Goal: Task Accomplishment & Management: Complete application form

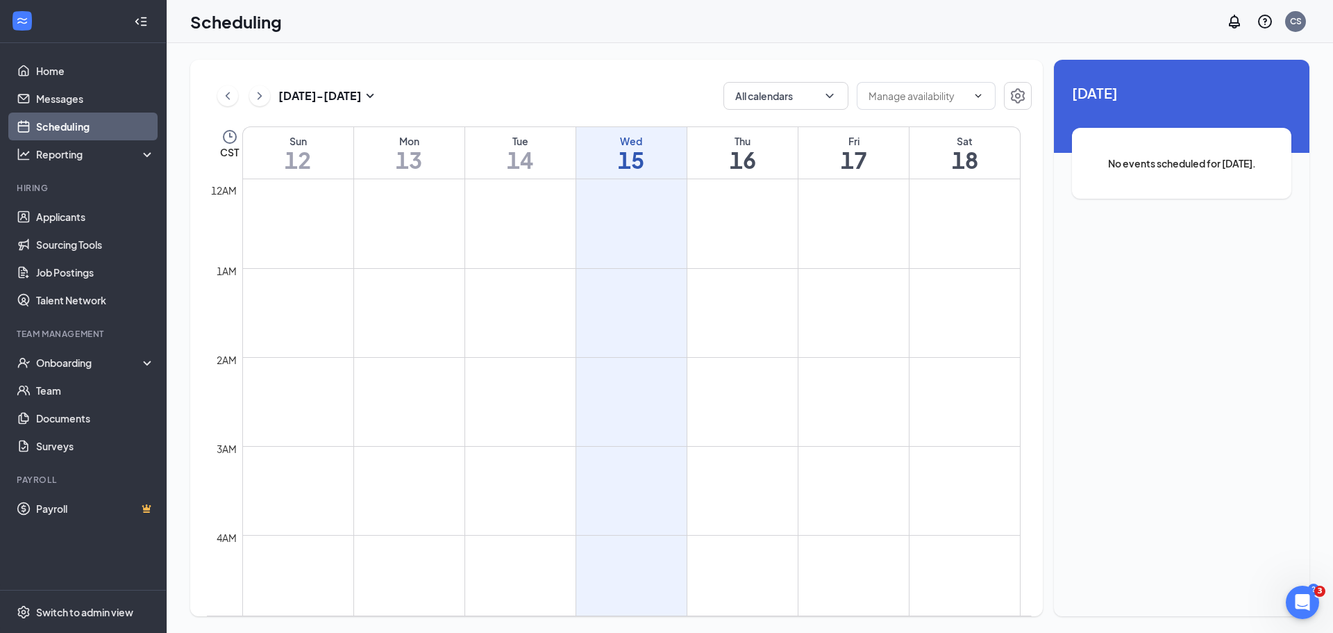
scroll to position [1377, 0]
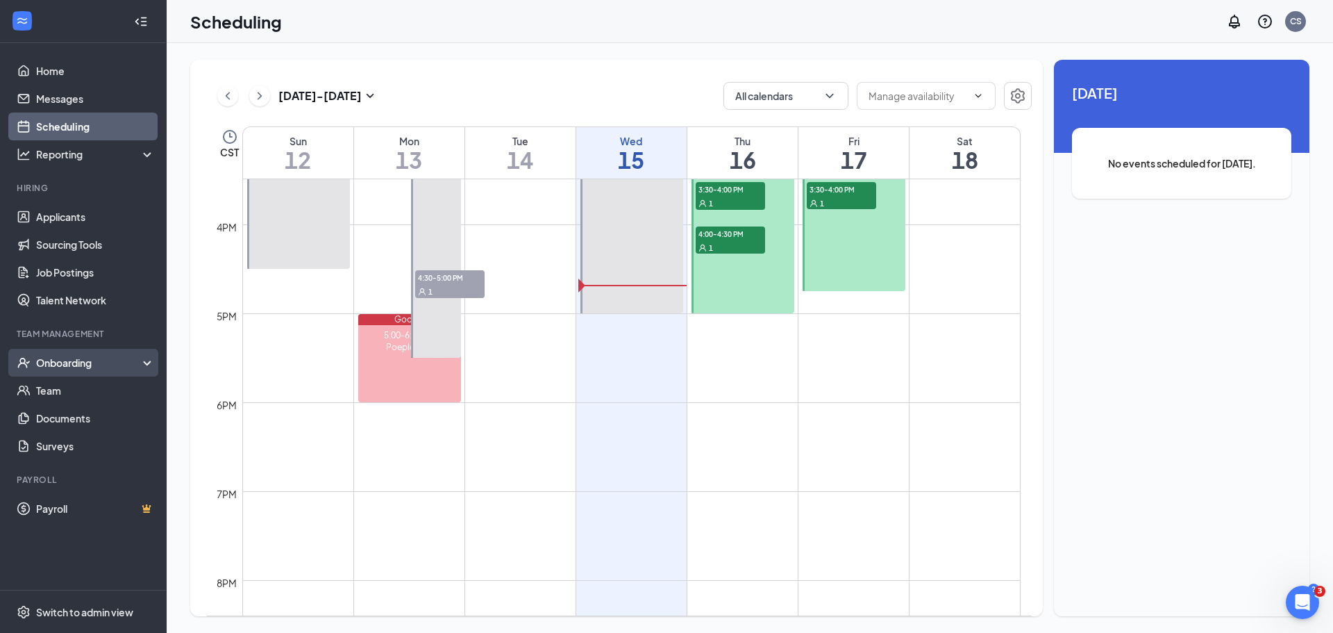
click at [94, 354] on div "Onboarding" at bounding box center [83, 363] width 167 height 28
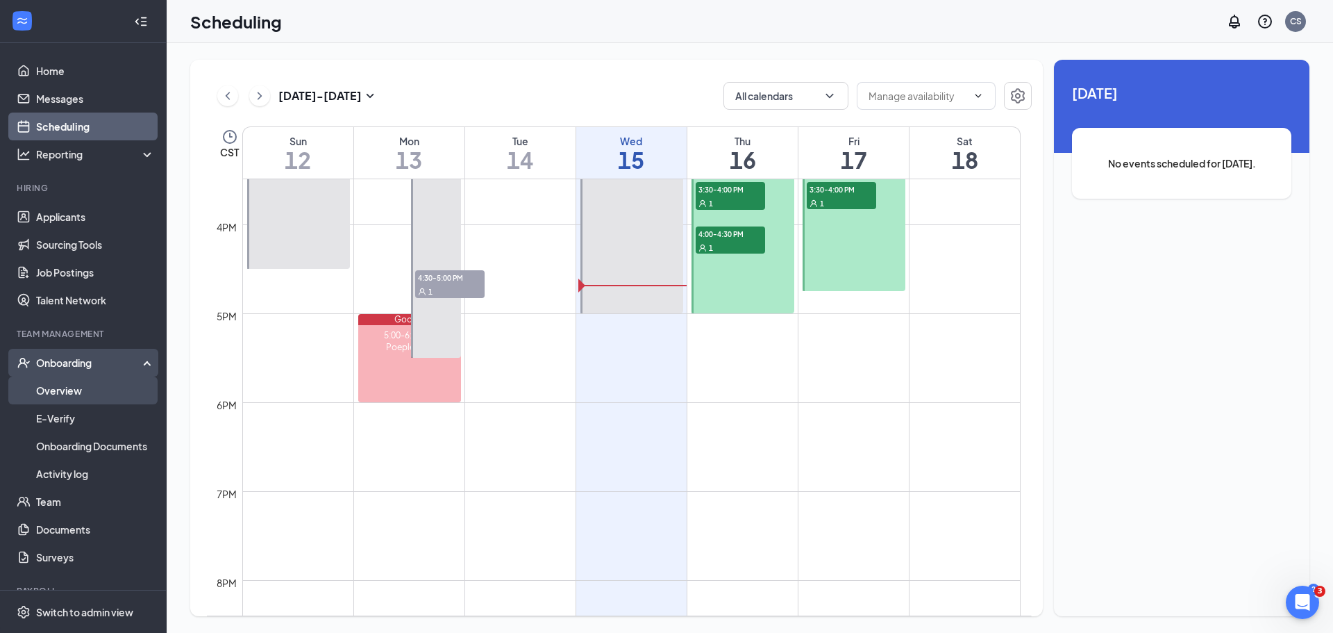
click at [97, 388] on link "Overview" at bounding box center [95, 390] width 119 height 28
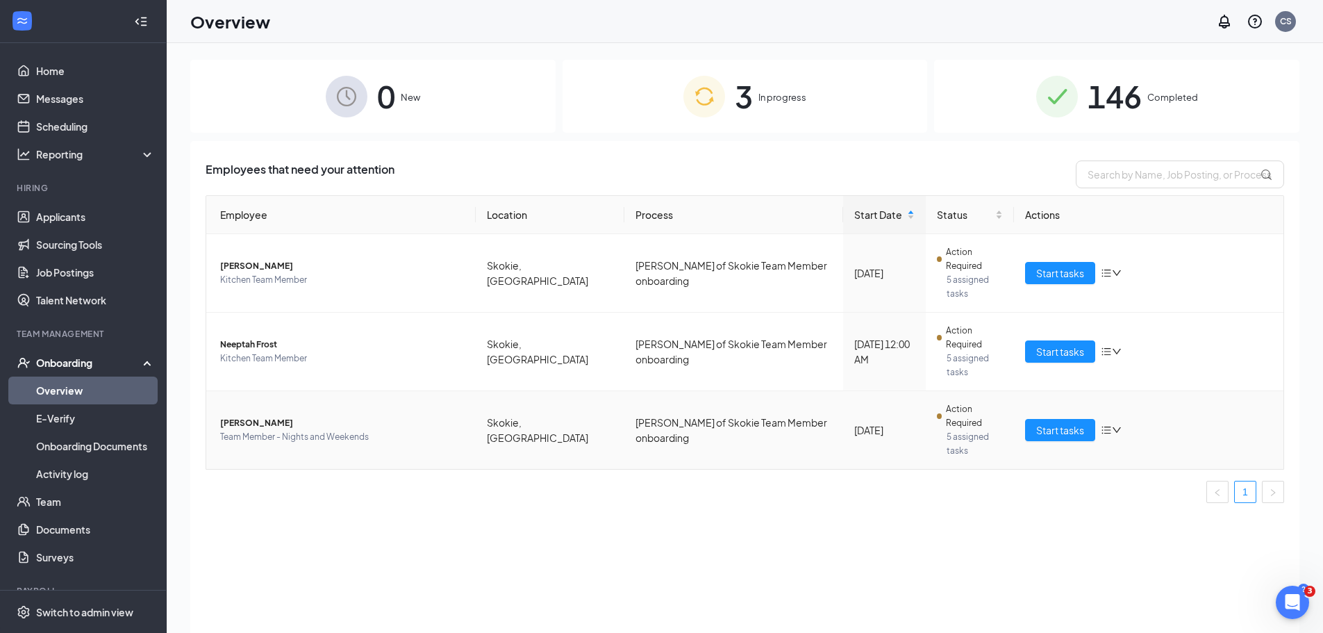
click at [946, 402] on span "Action Required" at bounding box center [974, 416] width 57 height 28
click at [1111, 424] on icon "bars" at bounding box center [1106, 429] width 11 height 11
click at [953, 402] on span "Action Required" at bounding box center [974, 416] width 57 height 28
drag, startPoint x: 847, startPoint y: 360, endPoint x: 810, endPoint y: 358, distance: 37.5
click at [854, 422] on div "[DATE]" at bounding box center [884, 429] width 60 height 15
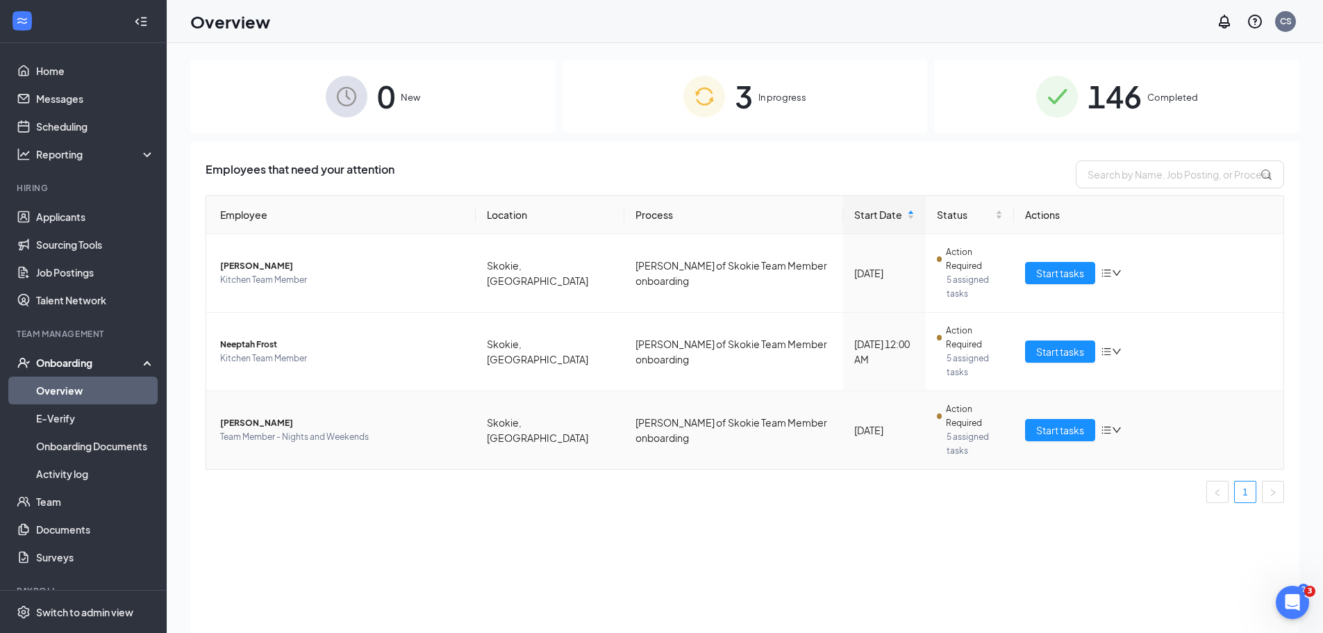
click at [624, 391] on td "[PERSON_NAME] of Skokie Team Member onboarding" at bounding box center [733, 430] width 219 height 78
click at [280, 416] on span "[PERSON_NAME]" at bounding box center [342, 423] width 244 height 14
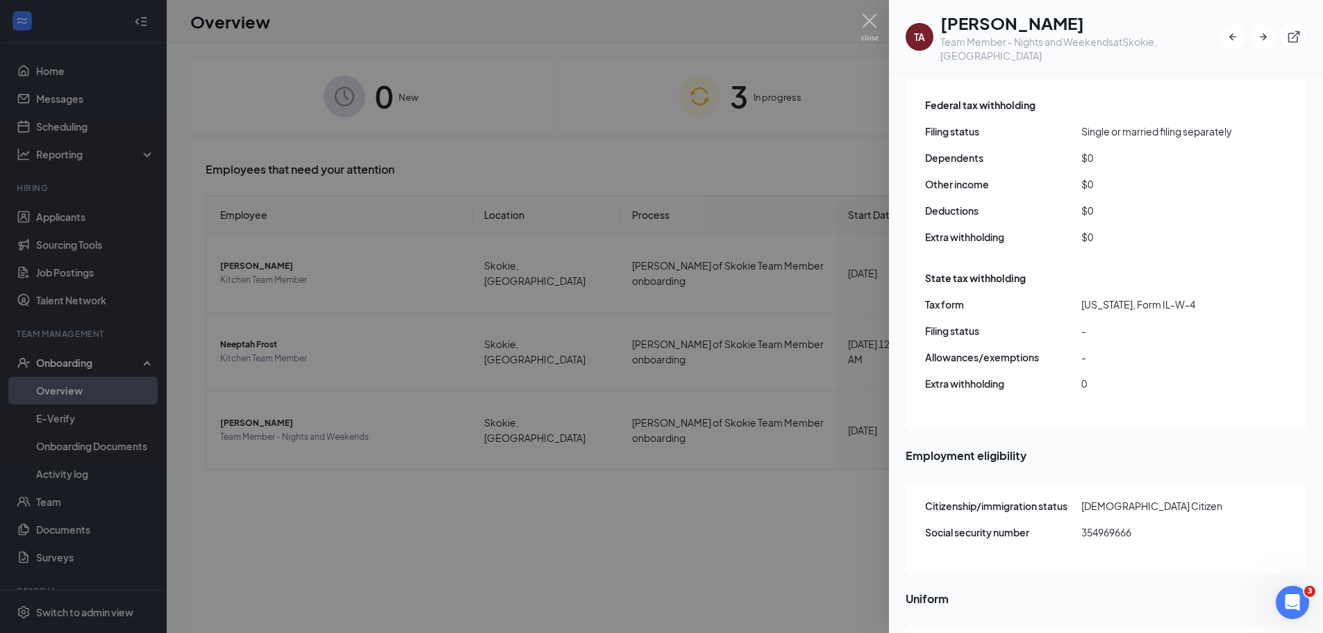
scroll to position [1574, 0]
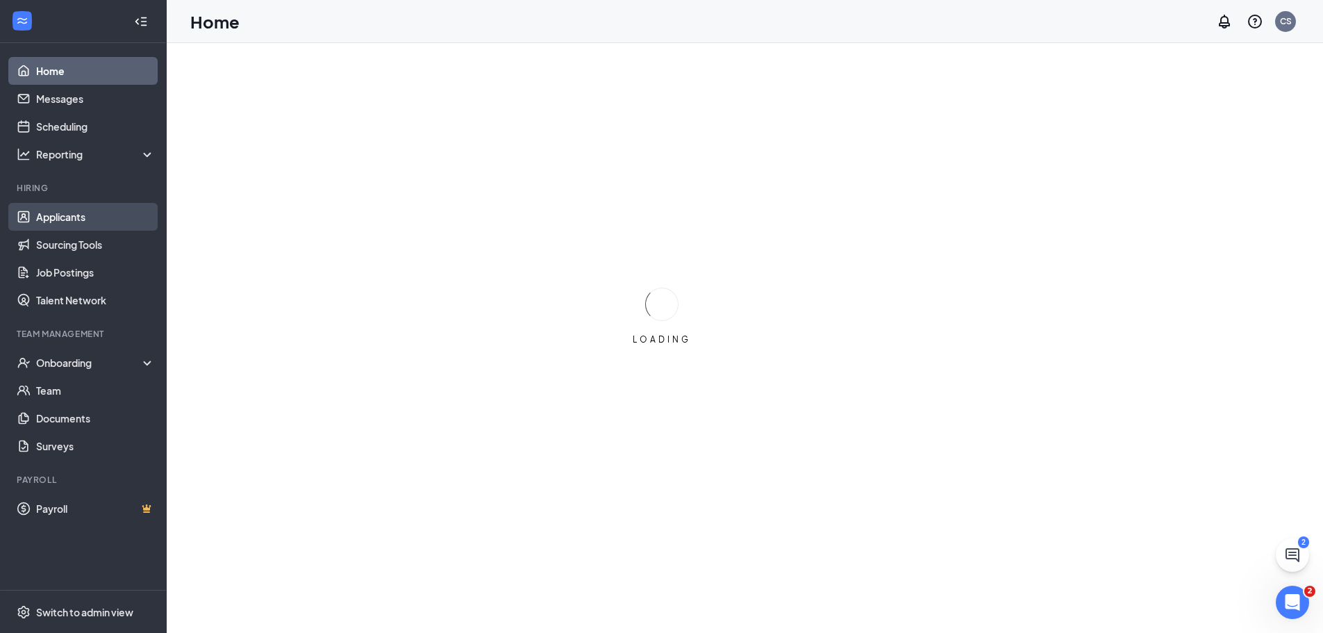
click at [67, 228] on link "Applicants" at bounding box center [95, 217] width 119 height 28
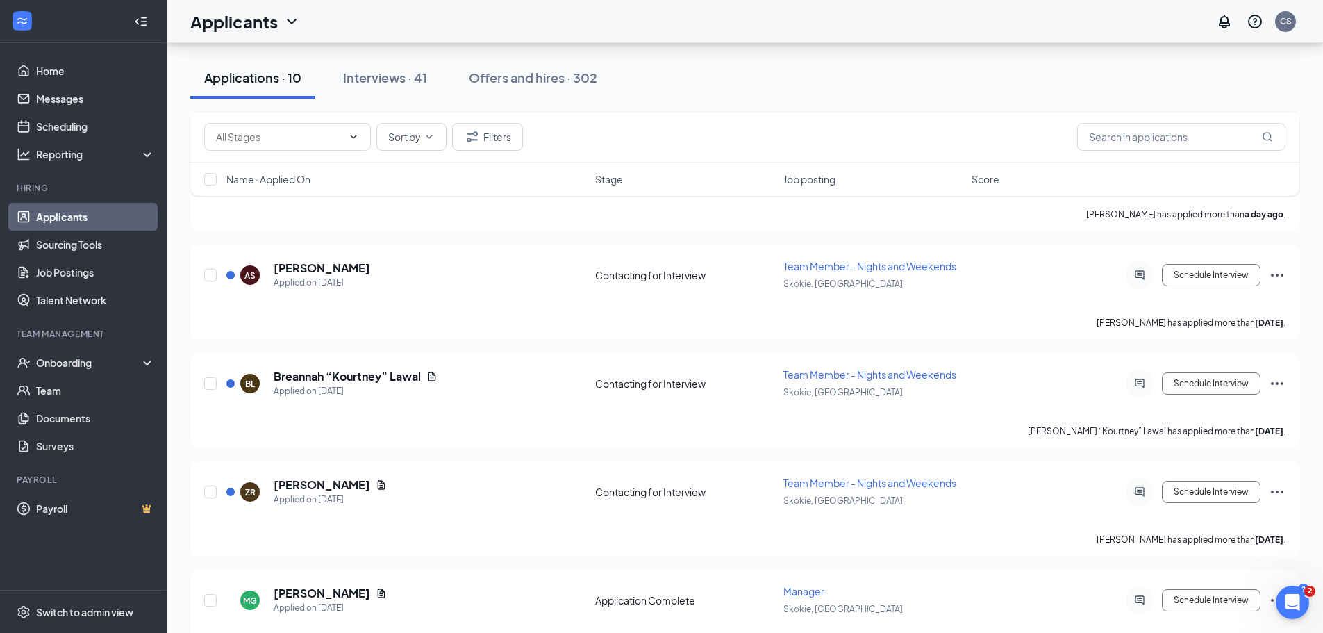
scroll to position [722, 0]
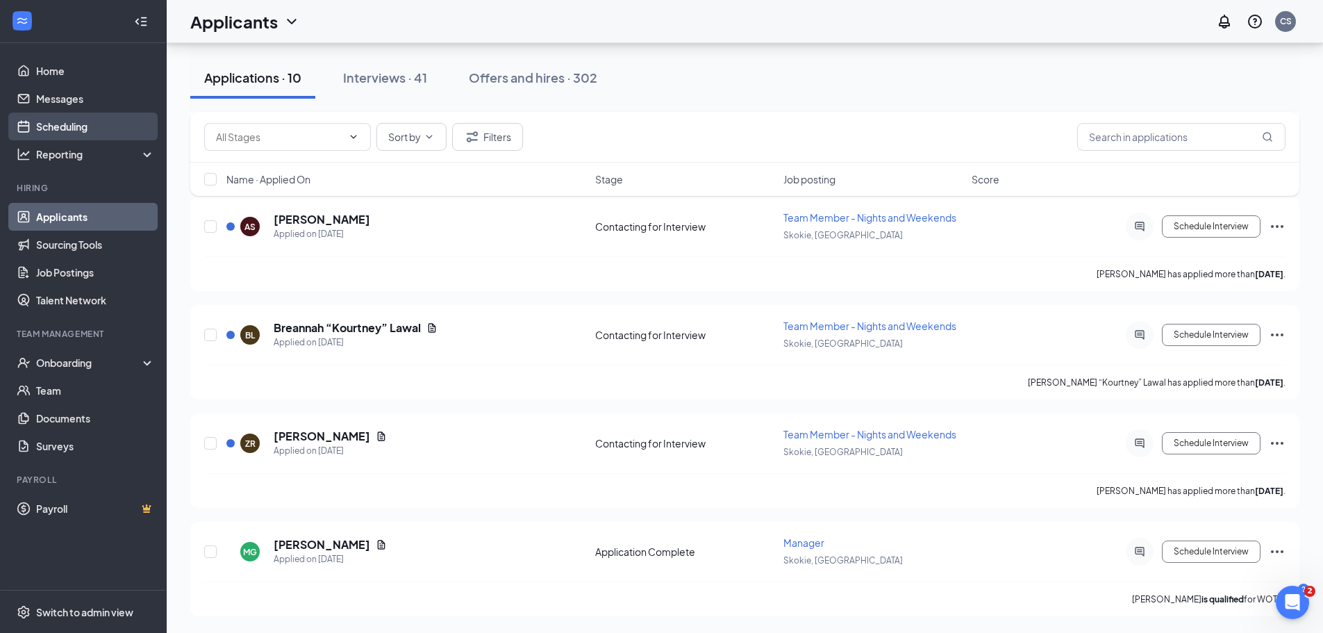
click at [76, 133] on link "Scheduling" at bounding box center [95, 126] width 119 height 28
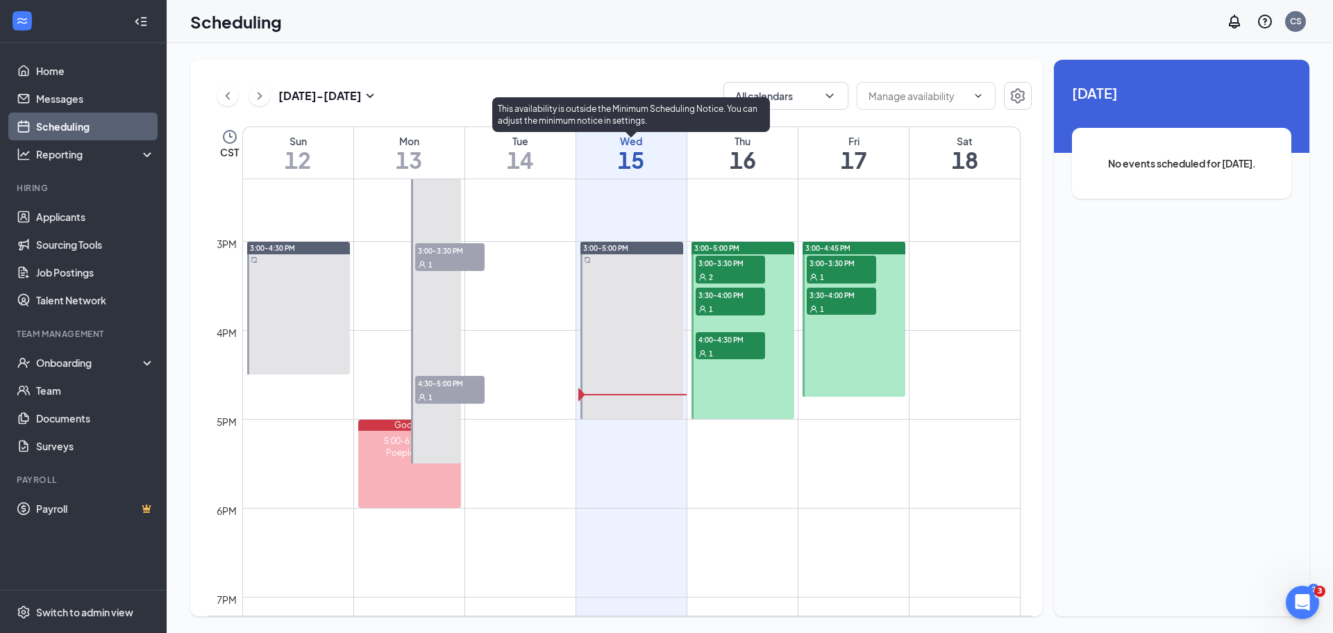
scroll to position [1238, 0]
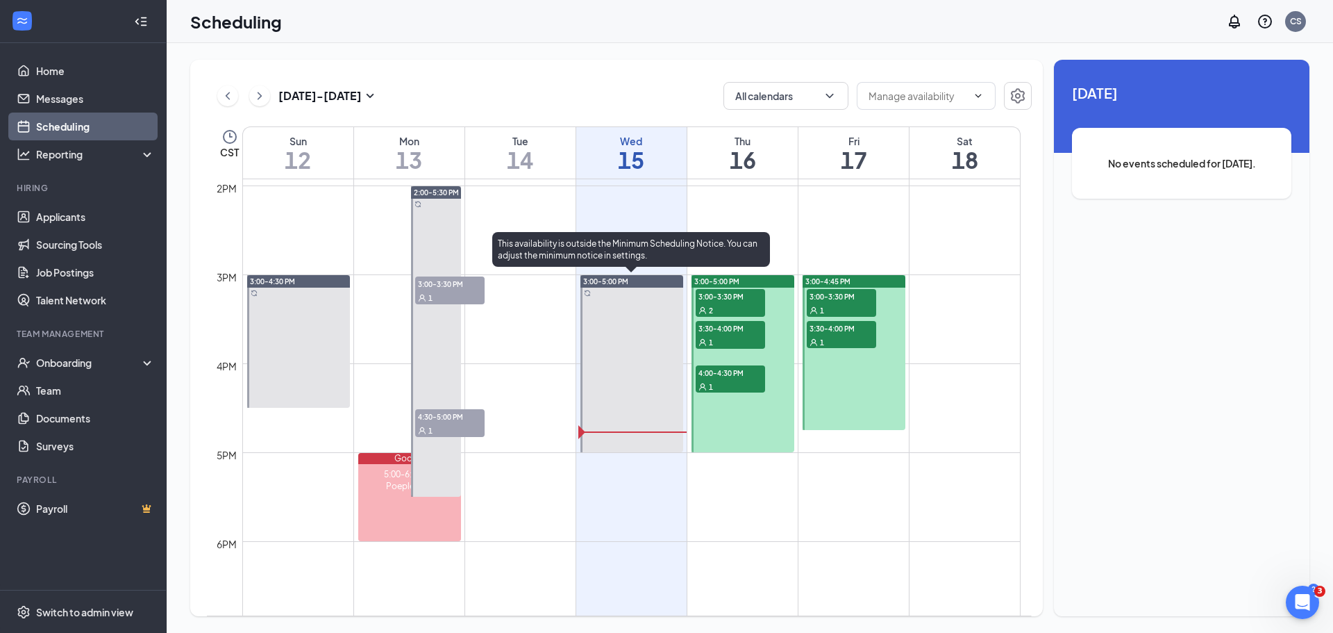
click at [36, 112] on link "Scheduling" at bounding box center [95, 126] width 119 height 28
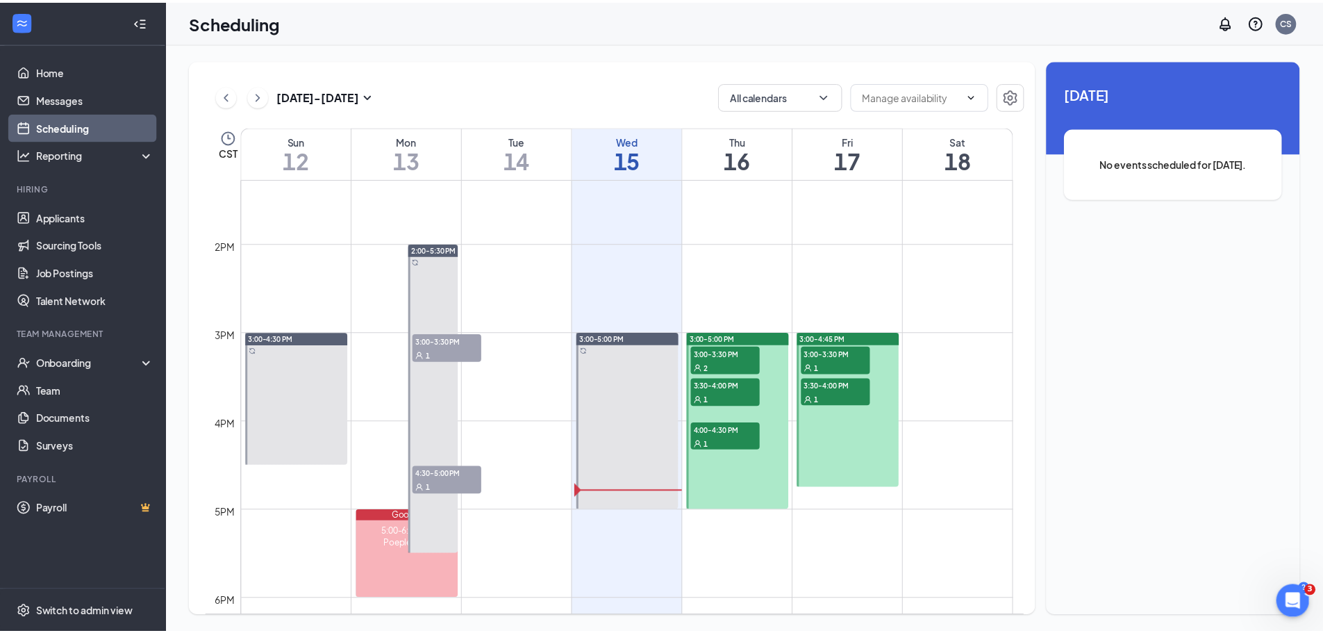
scroll to position [1250, 0]
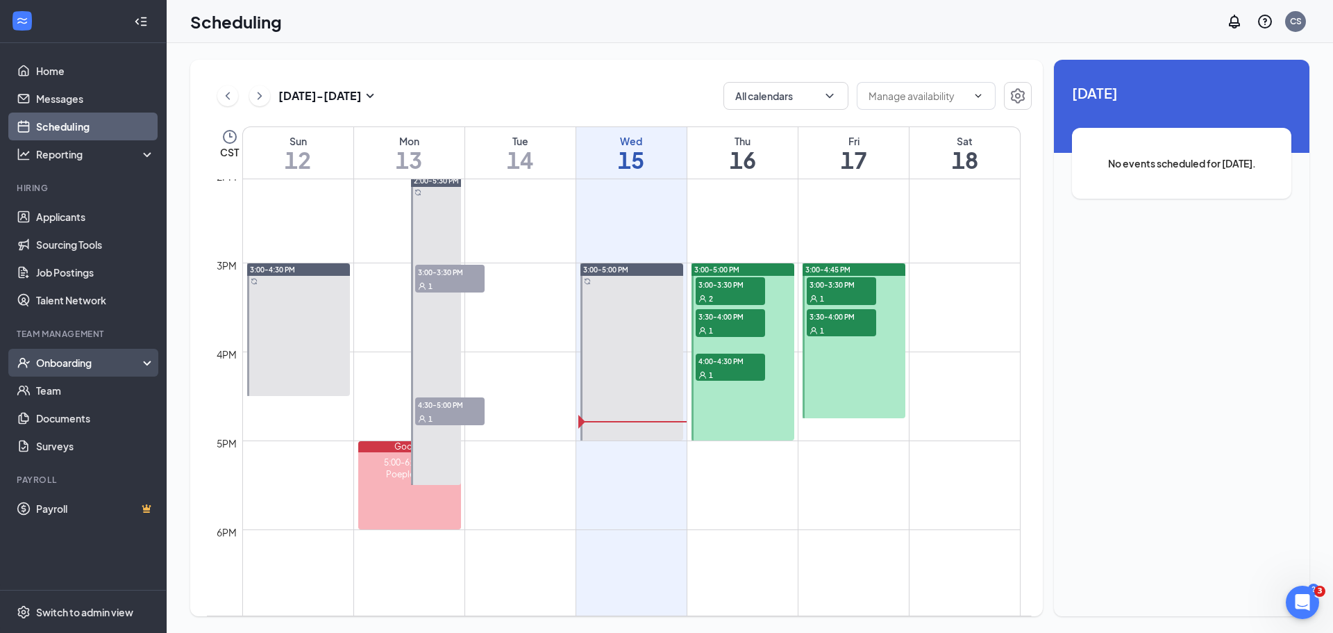
click at [38, 365] on div "Onboarding" at bounding box center [89, 362] width 107 height 14
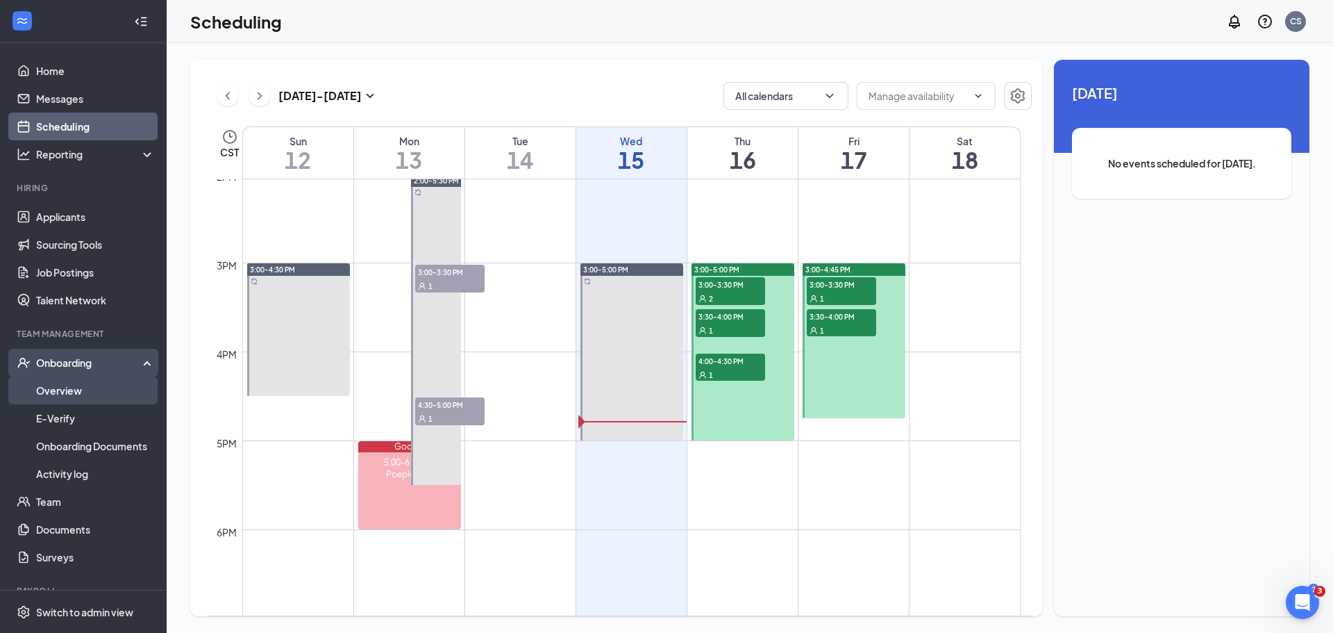
click at [67, 388] on link "Overview" at bounding box center [95, 390] width 119 height 28
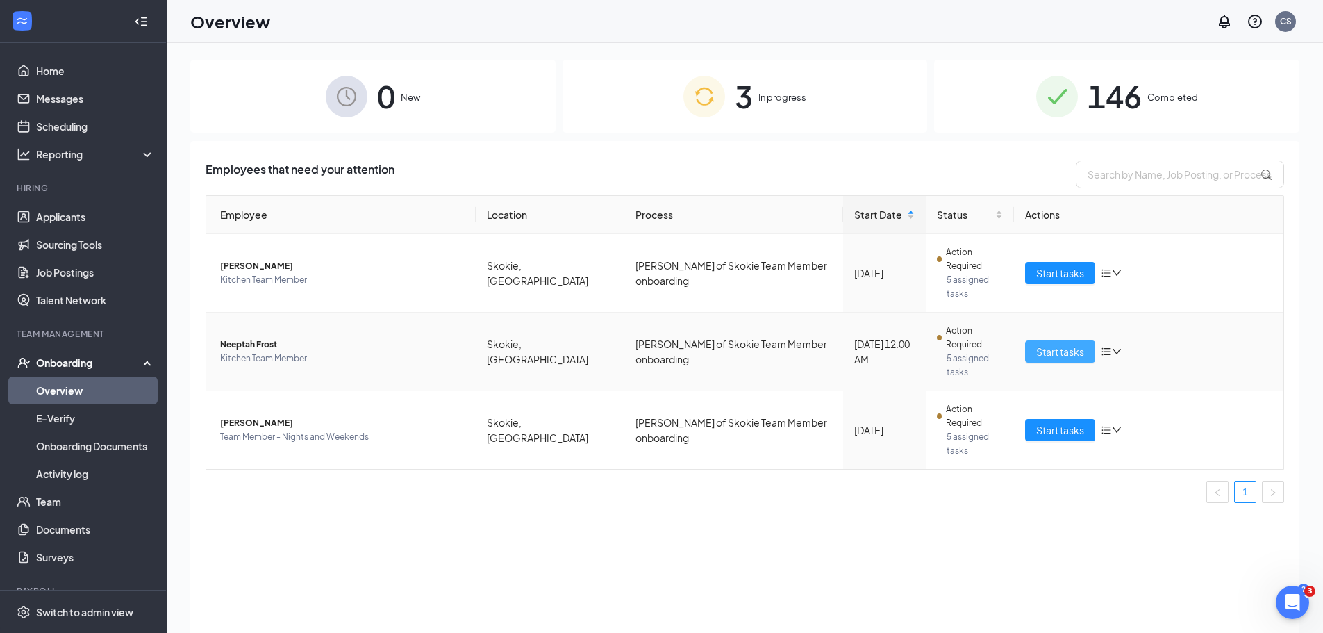
click at [1055, 344] on span "Start tasks" at bounding box center [1060, 351] width 48 height 15
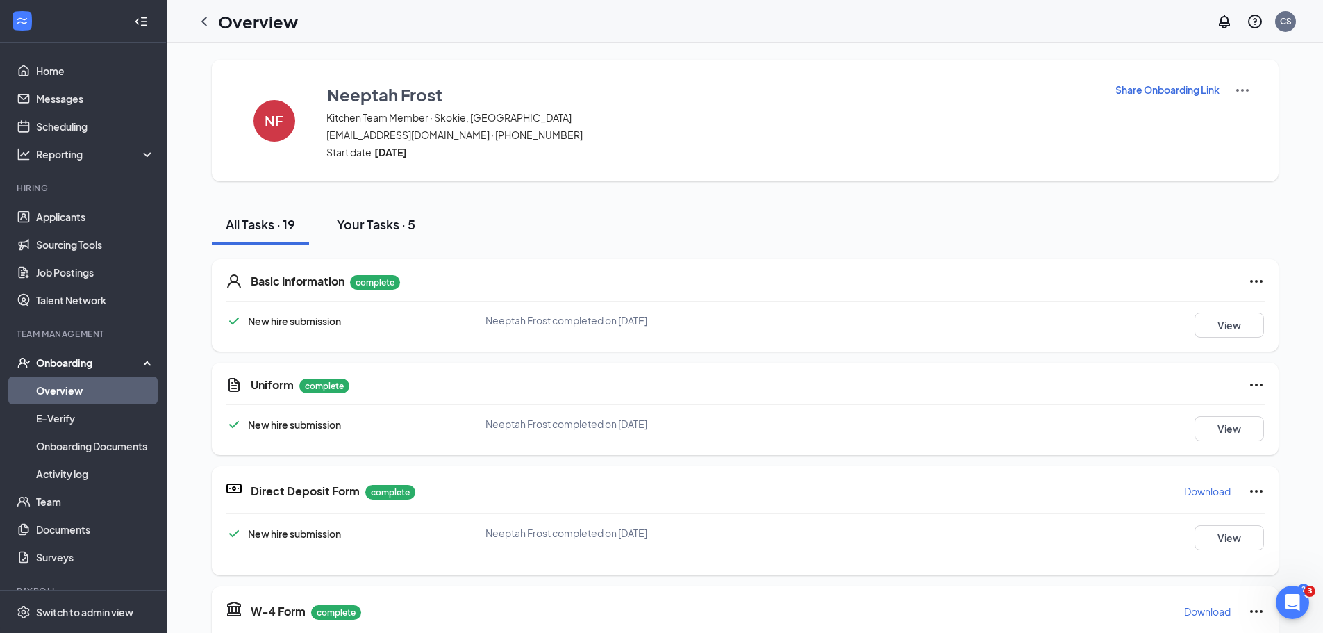
click at [377, 224] on div "Your Tasks · 5" at bounding box center [376, 223] width 78 height 17
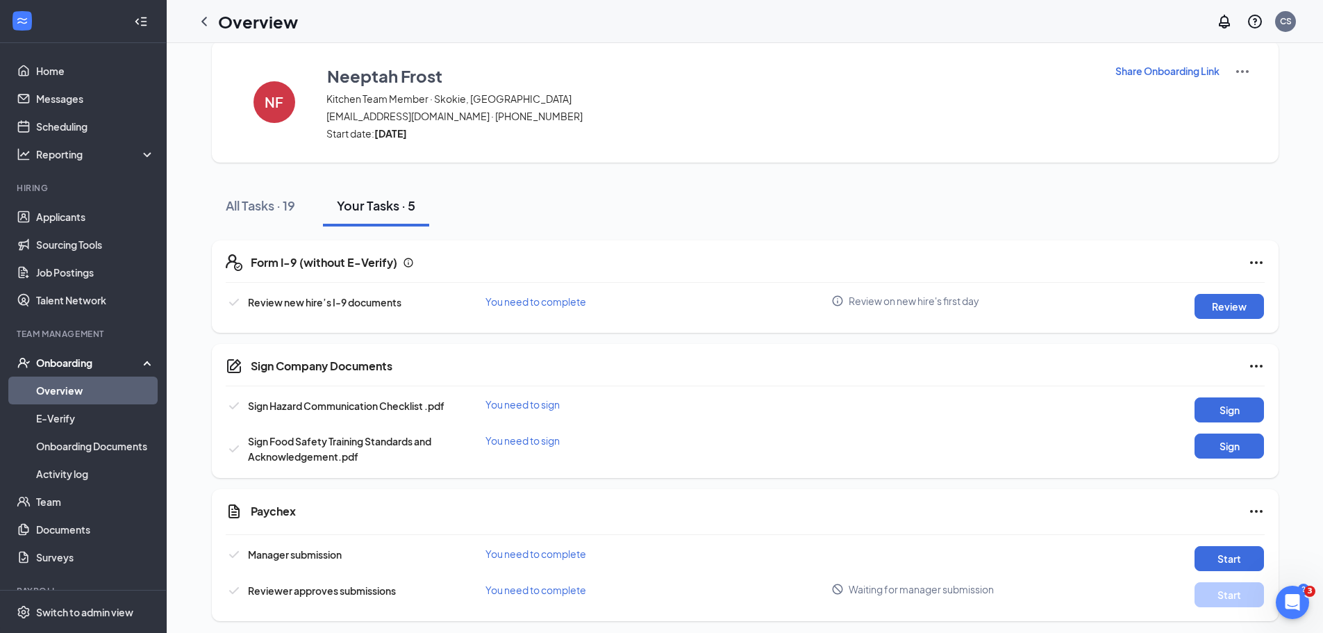
scroll to position [24, 0]
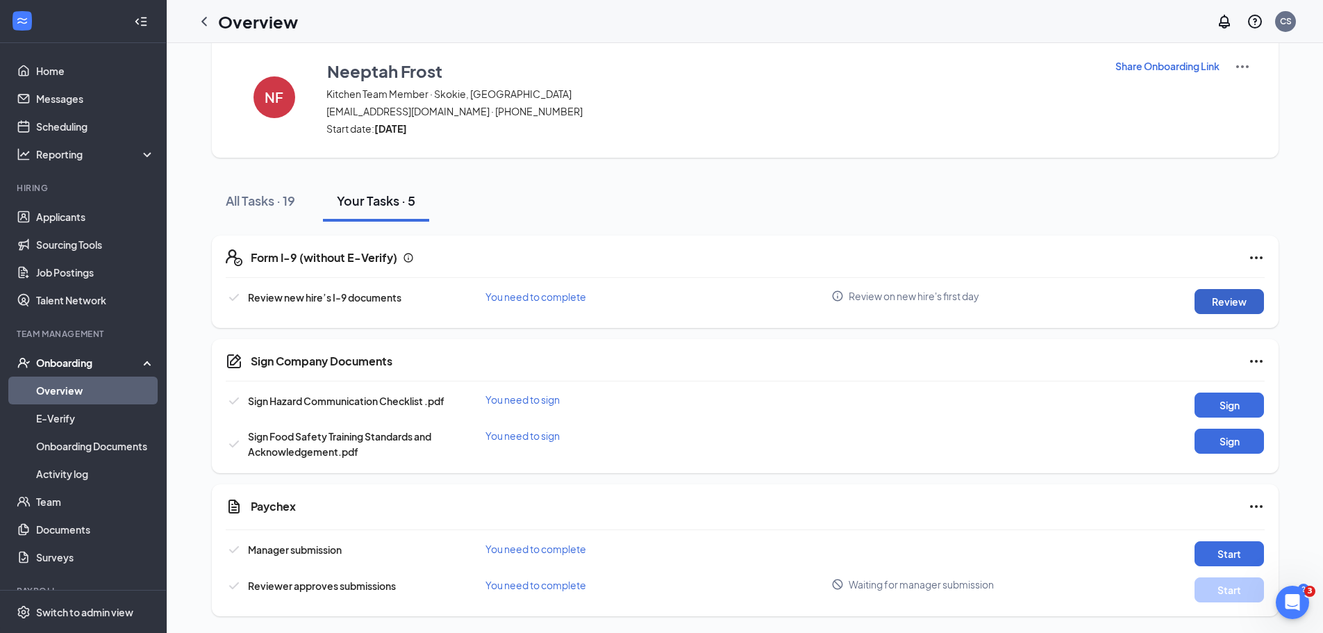
click at [1238, 295] on button "Review" at bounding box center [1228, 301] width 69 height 25
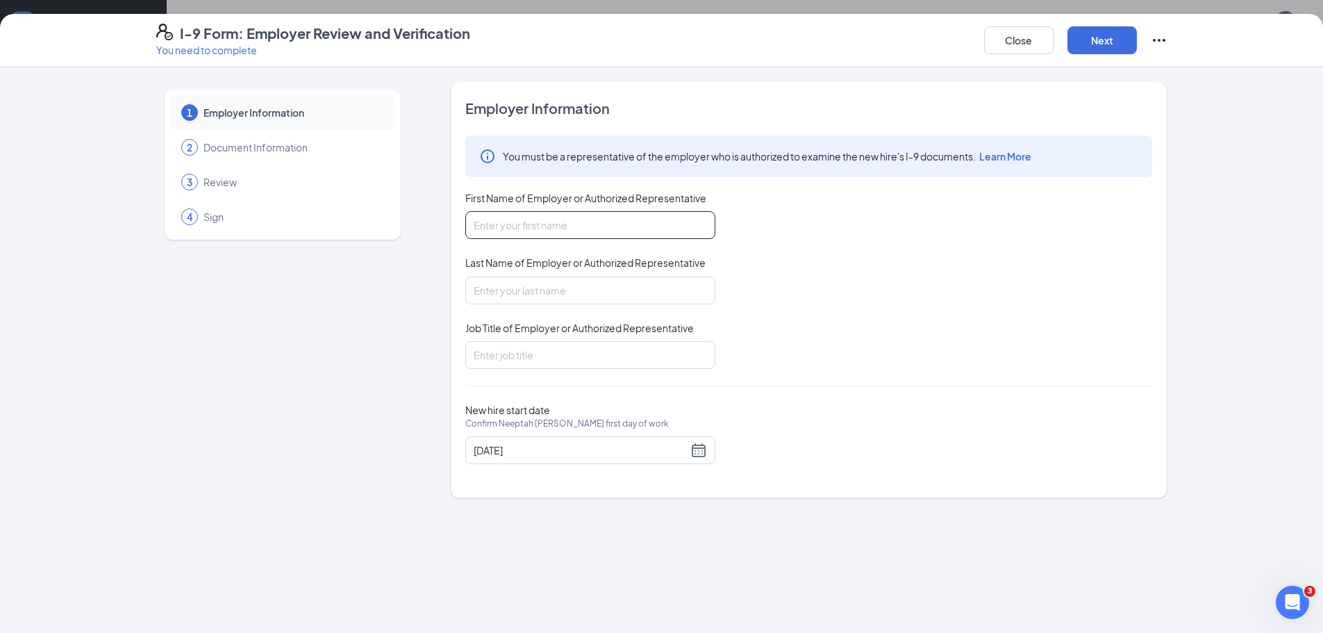
click at [629, 234] on input "First Name of Employer or Authorized Representative" at bounding box center [590, 225] width 250 height 28
type input "Roblyn"
type input "Antenor"
click at [565, 365] on input "Job Title of Employer or Authorized Representative" at bounding box center [590, 355] width 250 height 28
type input "General Manager"
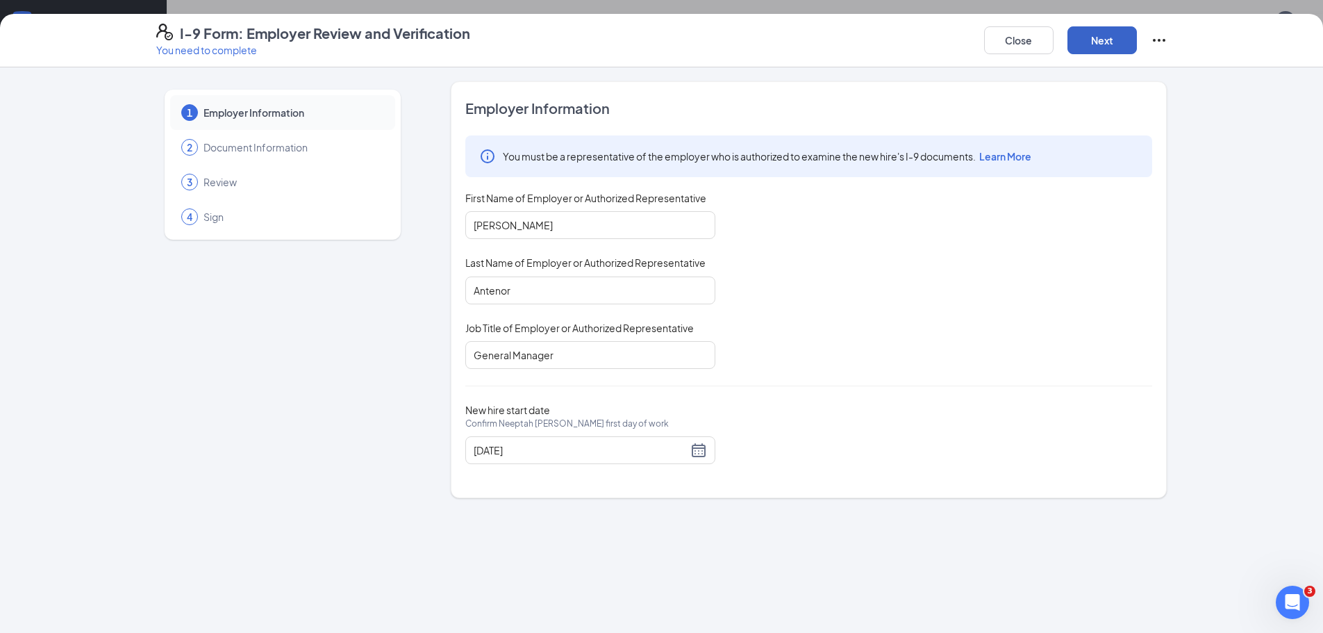
click at [1099, 46] on button "Next" at bounding box center [1101, 40] width 69 height 28
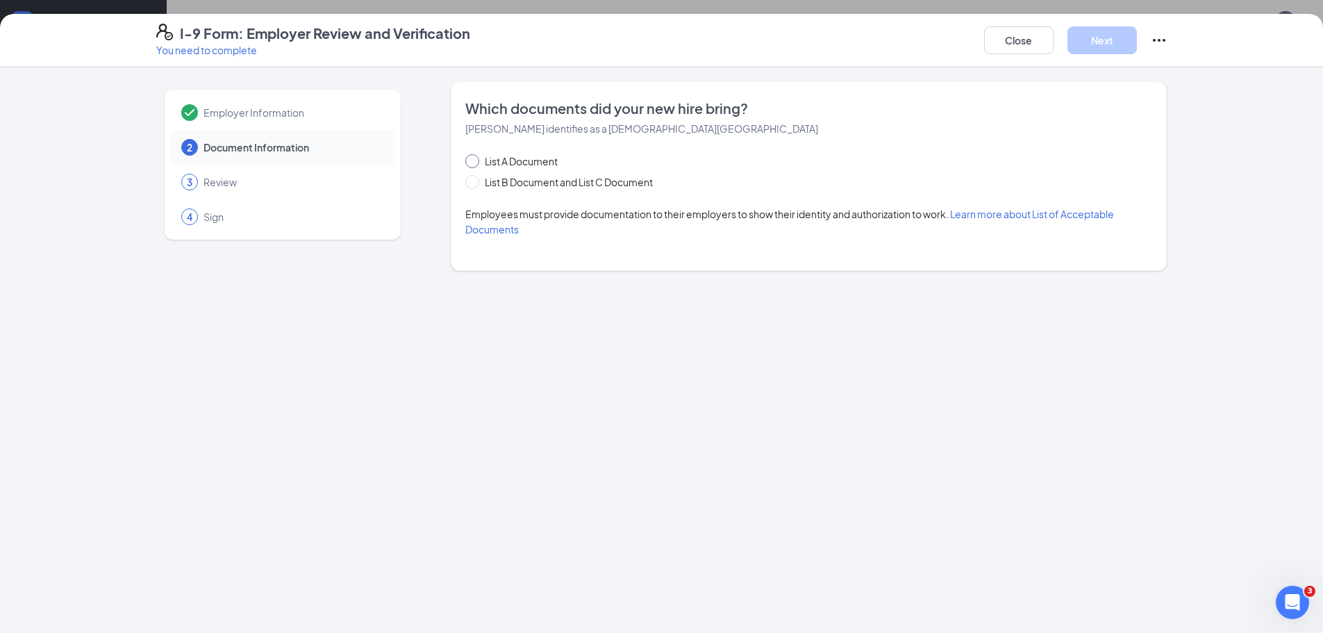
click at [530, 163] on span "List A Document" at bounding box center [521, 160] width 84 height 15
click at [475, 163] on input "List A Document" at bounding box center [470, 159] width 10 height 10
radio input "true"
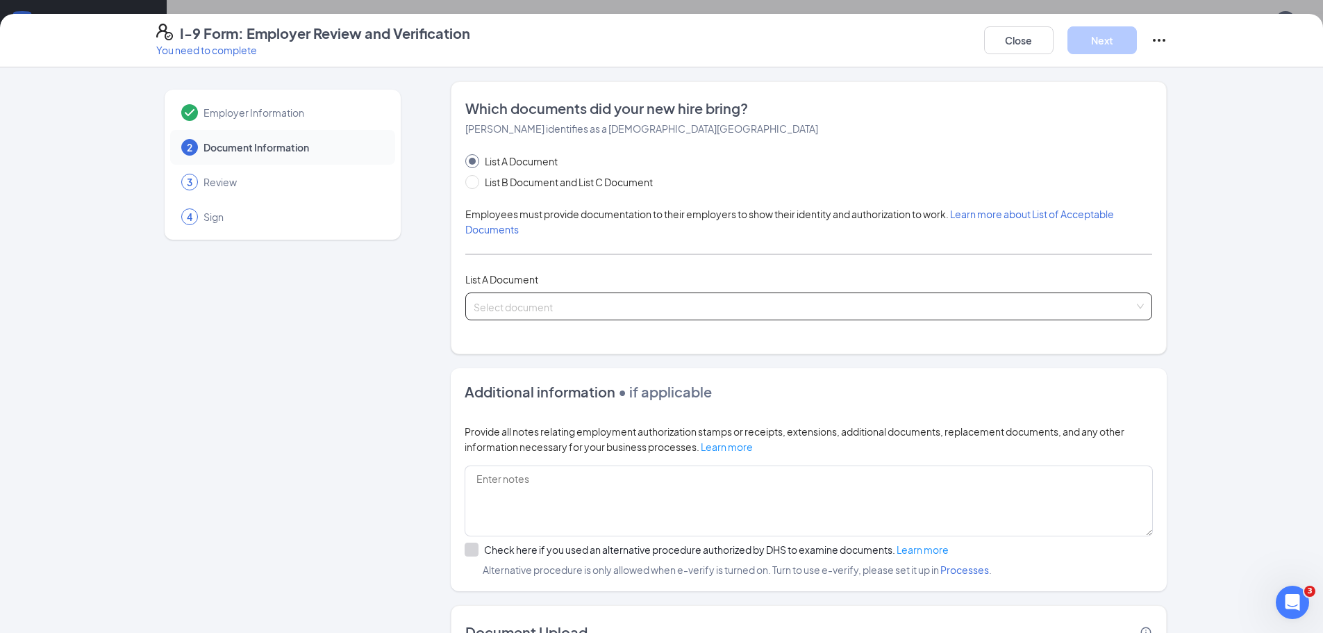
click at [519, 302] on input "search" at bounding box center [804, 303] width 660 height 21
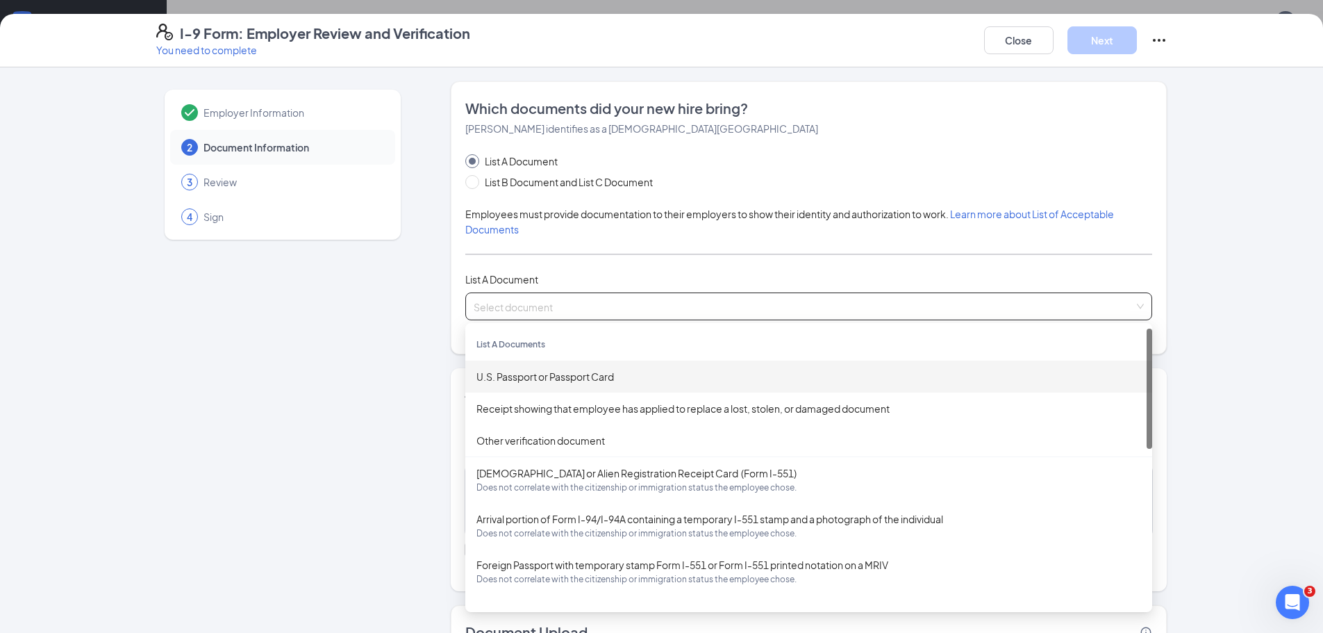
click at [576, 375] on div "U.S. Passport or Passport Card" at bounding box center [808, 376] width 664 height 15
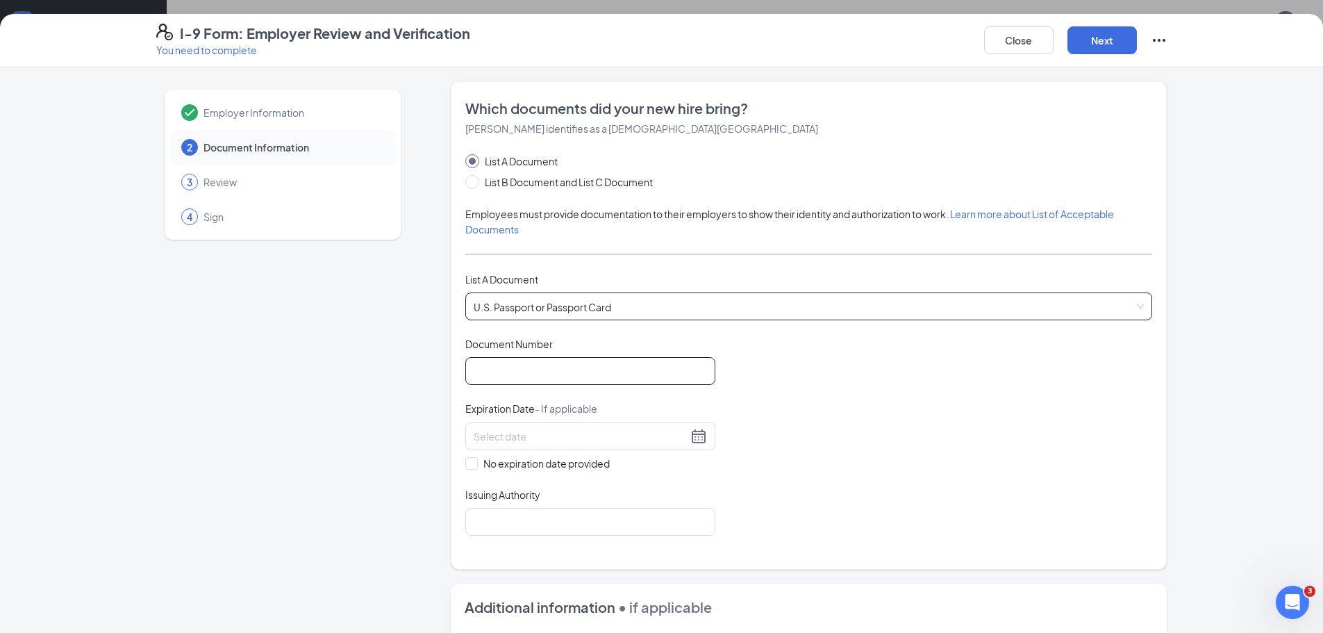
click at [580, 369] on input "Document Number" at bounding box center [590, 371] width 250 height 28
type input "A00052392"
click at [501, 415] on span "Expiration Date - If applicable" at bounding box center [531, 408] width 132 height 14
click at [499, 430] on input at bounding box center [581, 435] width 214 height 15
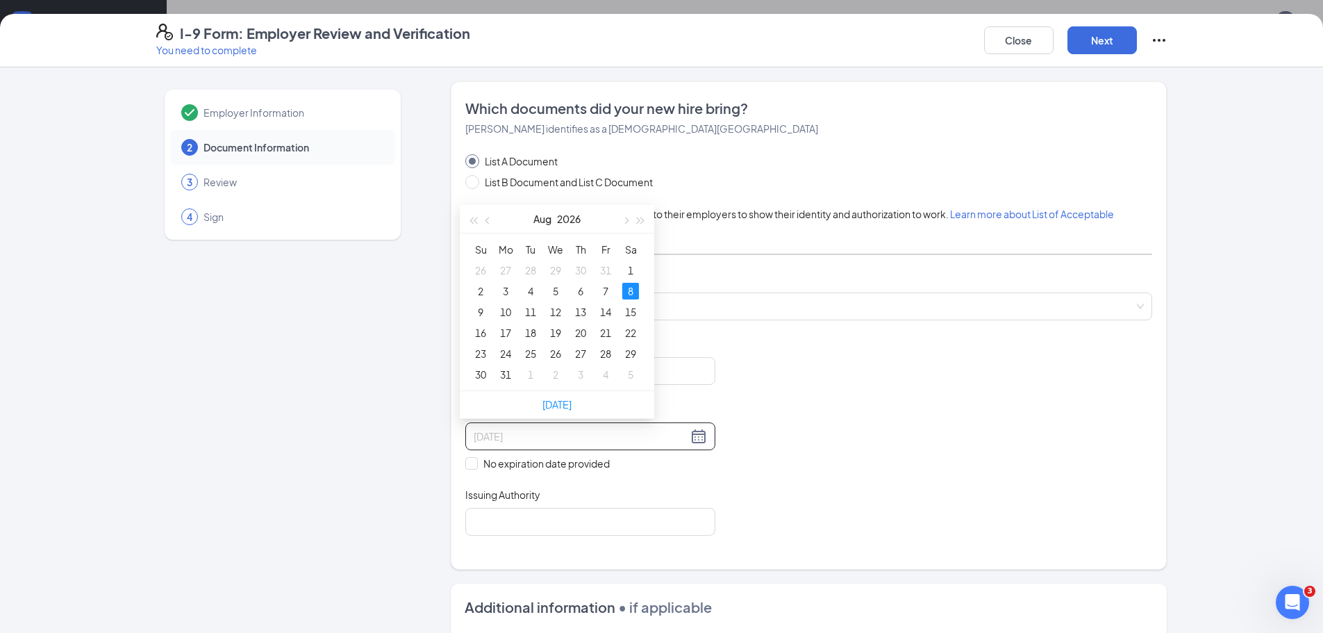
click at [624, 287] on div "8" at bounding box center [630, 291] width 17 height 17
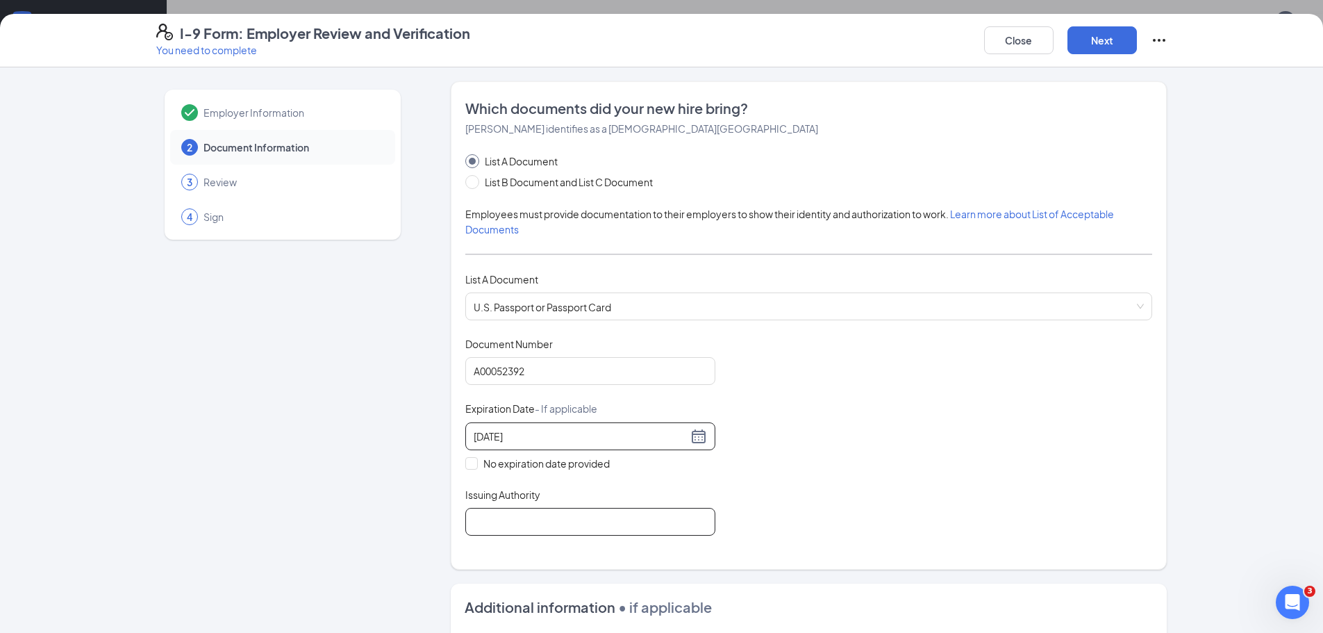
type input "08/08/2026"
click at [535, 511] on input "Issuing Authority" at bounding box center [590, 522] width 250 height 28
type input "United States of America"
click at [792, 487] on div "Document Title U.S. Passport or Passport Card Document Number A00052392 Expirat…" at bounding box center [808, 436] width 687 height 199
click at [1119, 41] on button "Next" at bounding box center [1101, 40] width 69 height 28
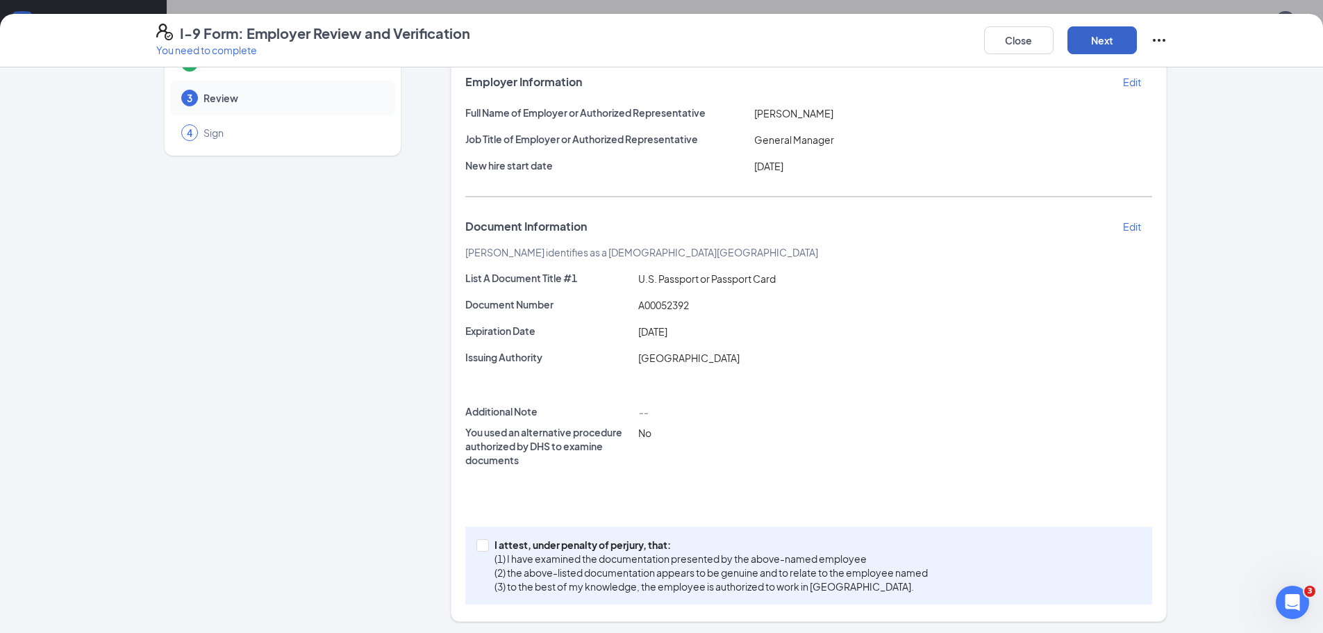
scroll to position [87, 0]
drag, startPoint x: 474, startPoint y: 539, endPoint x: 535, endPoint y: 503, distance: 71.0
click at [476, 539] on input "I attest, under penalty of perjury, that: (1) I have examined the documentation…" at bounding box center [481, 541] width 10 height 10
checkbox input "true"
click at [1114, 34] on button "Next" at bounding box center [1101, 40] width 69 height 28
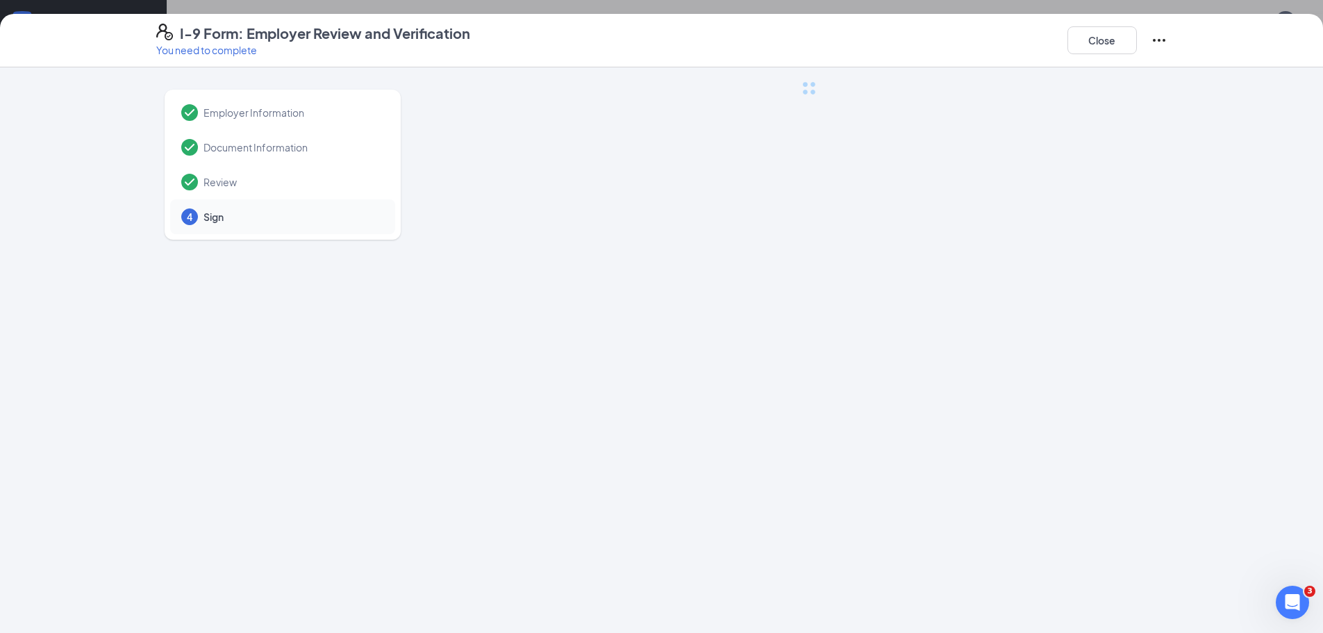
scroll to position [0, 0]
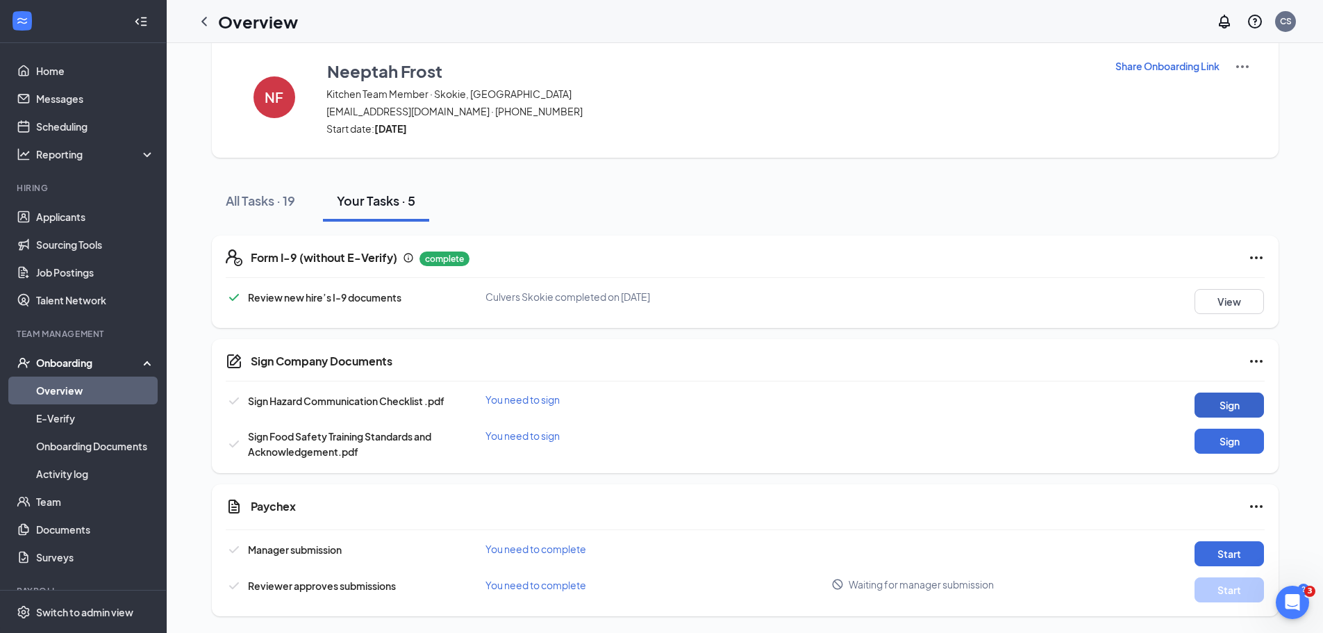
click at [1223, 400] on button "Sign" at bounding box center [1228, 404] width 69 height 25
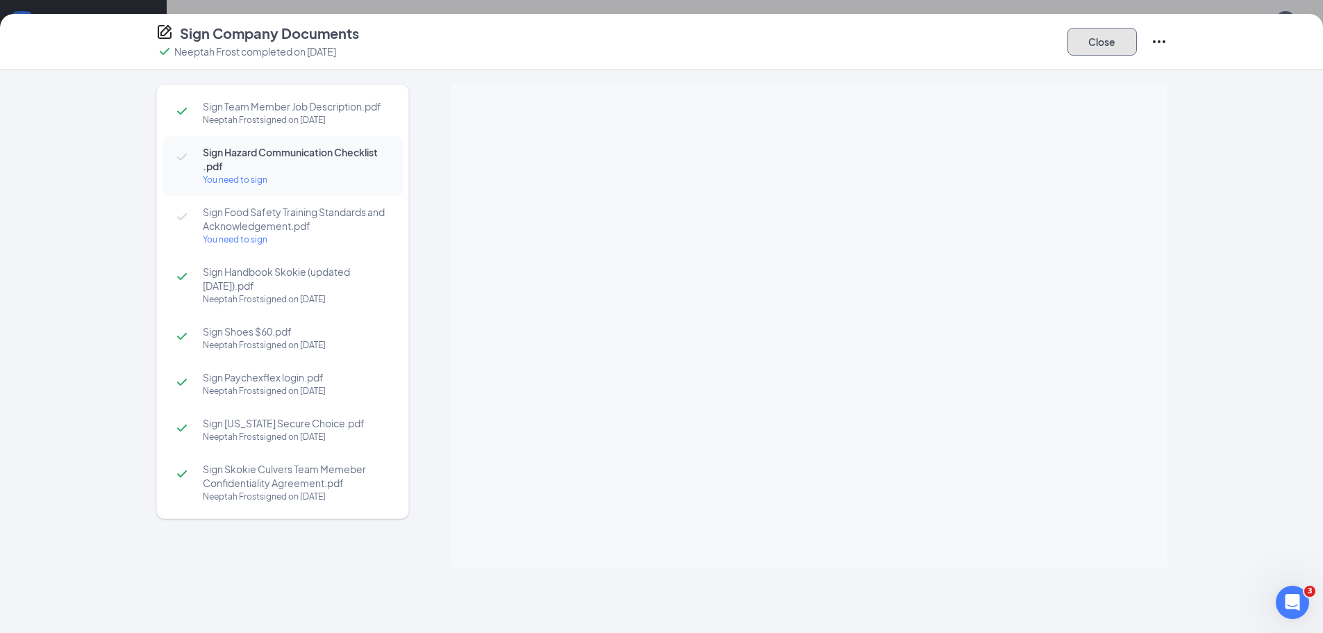
click at [1083, 45] on button "Close" at bounding box center [1101, 42] width 69 height 28
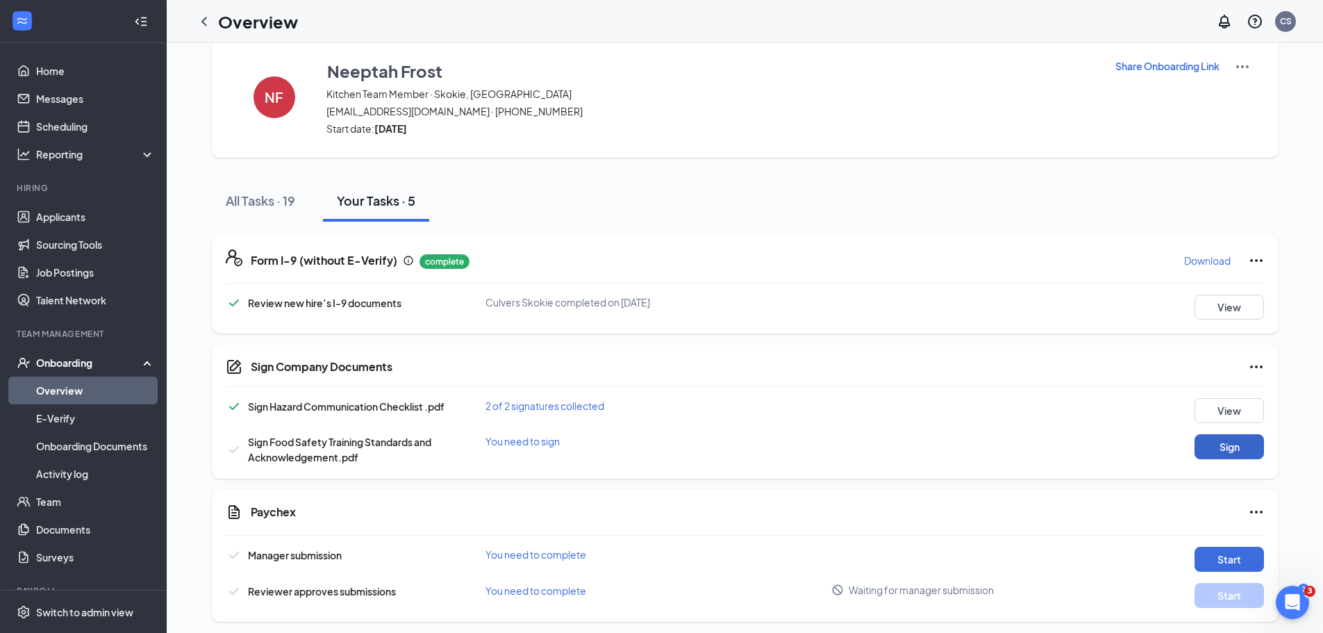
click at [1241, 457] on button "Sign" at bounding box center [1228, 446] width 69 height 25
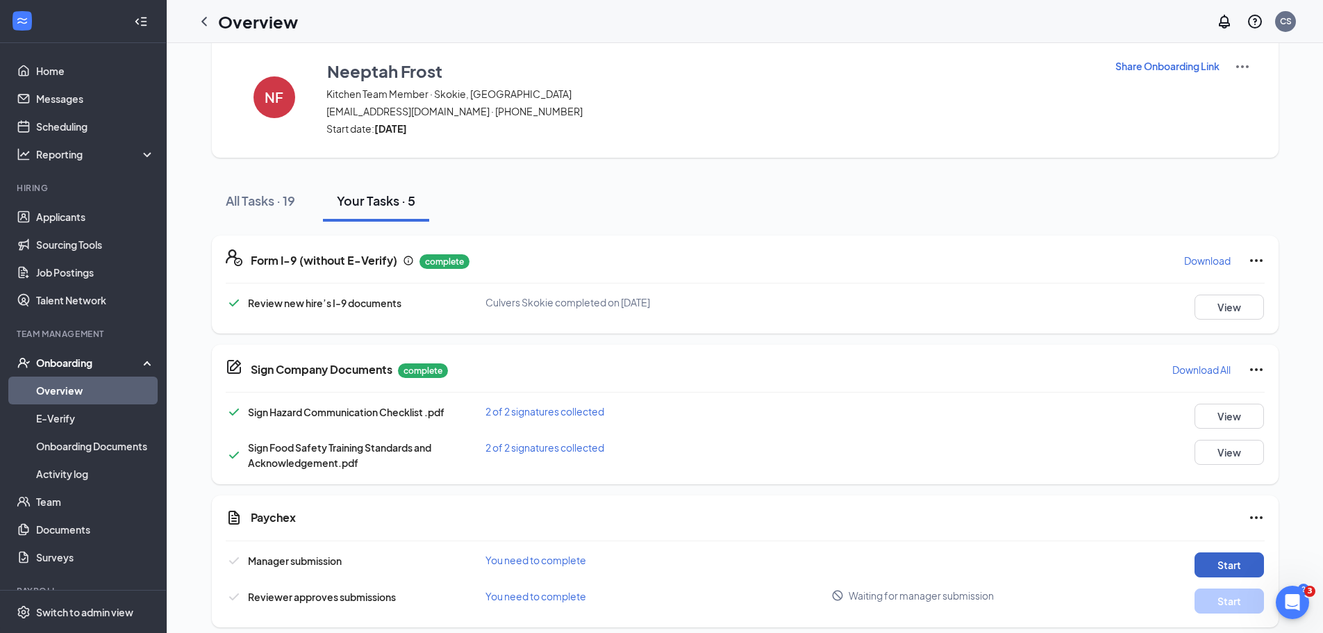
click at [1221, 560] on button "Start" at bounding box center [1228, 564] width 69 height 25
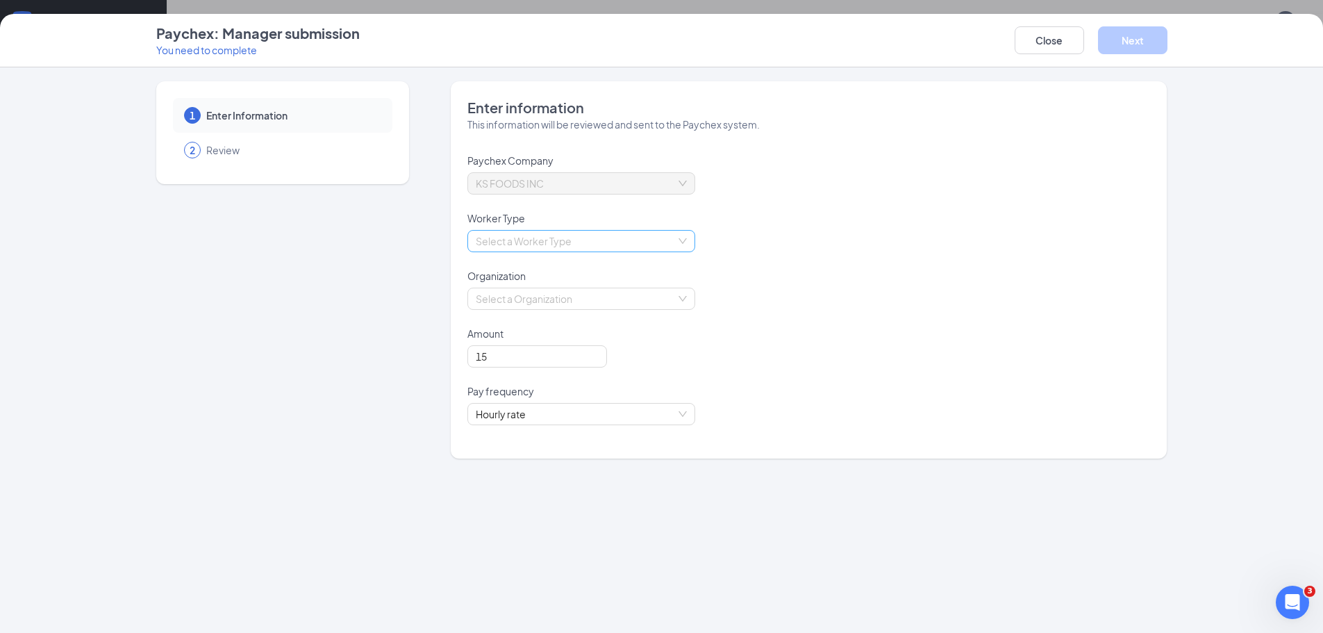
click at [621, 245] on input "search" at bounding box center [576, 241] width 201 height 21
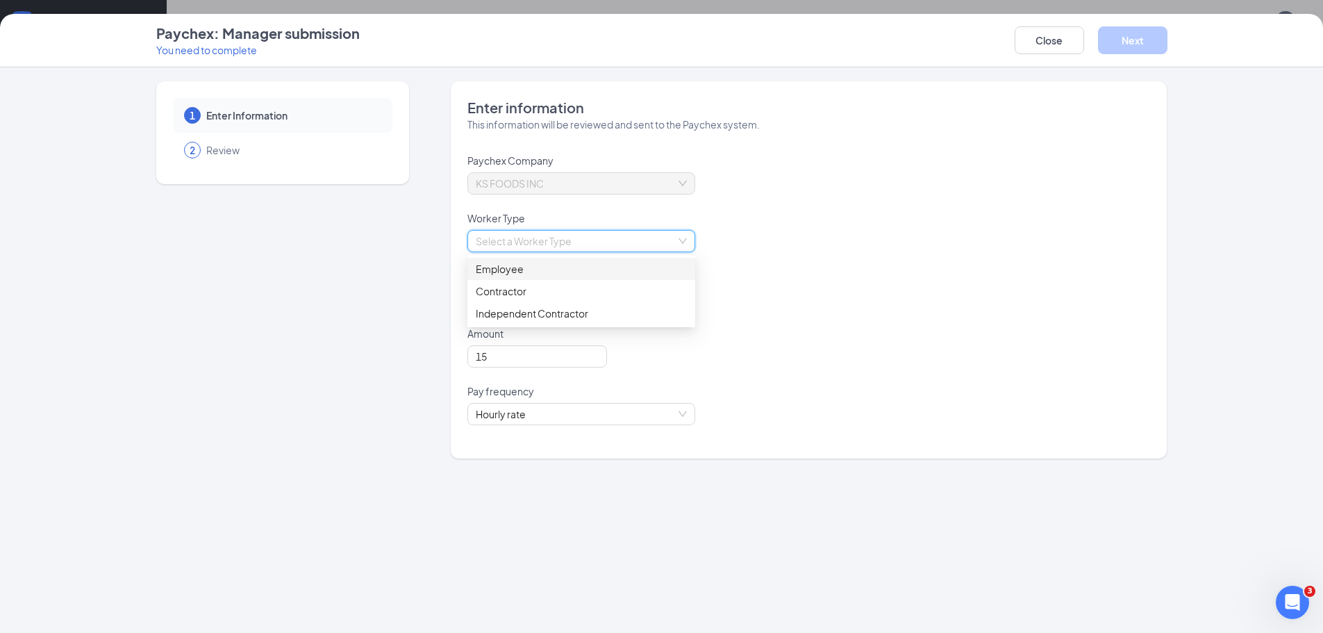
click at [592, 267] on div "Employee" at bounding box center [581, 268] width 211 height 15
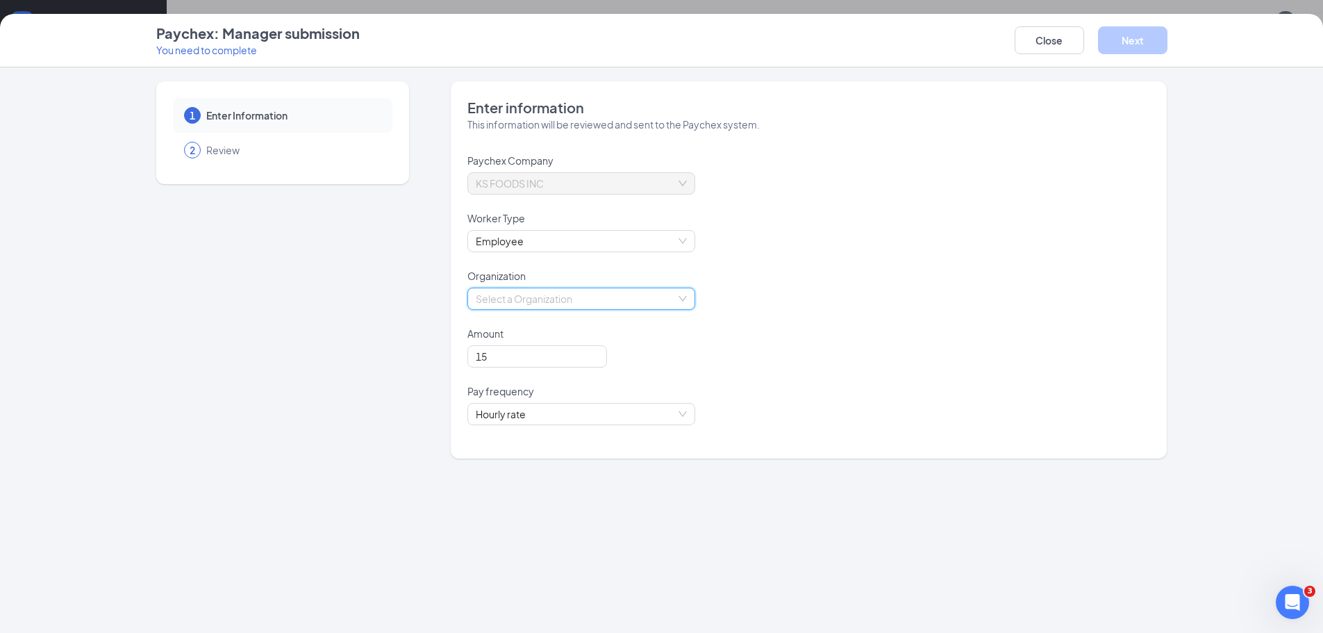
click at [579, 303] on input "search" at bounding box center [576, 298] width 201 height 21
click at [549, 340] on div "- 1 Crew" at bounding box center [581, 348] width 228 height 22
click at [1148, 43] on button "Next" at bounding box center [1132, 40] width 69 height 28
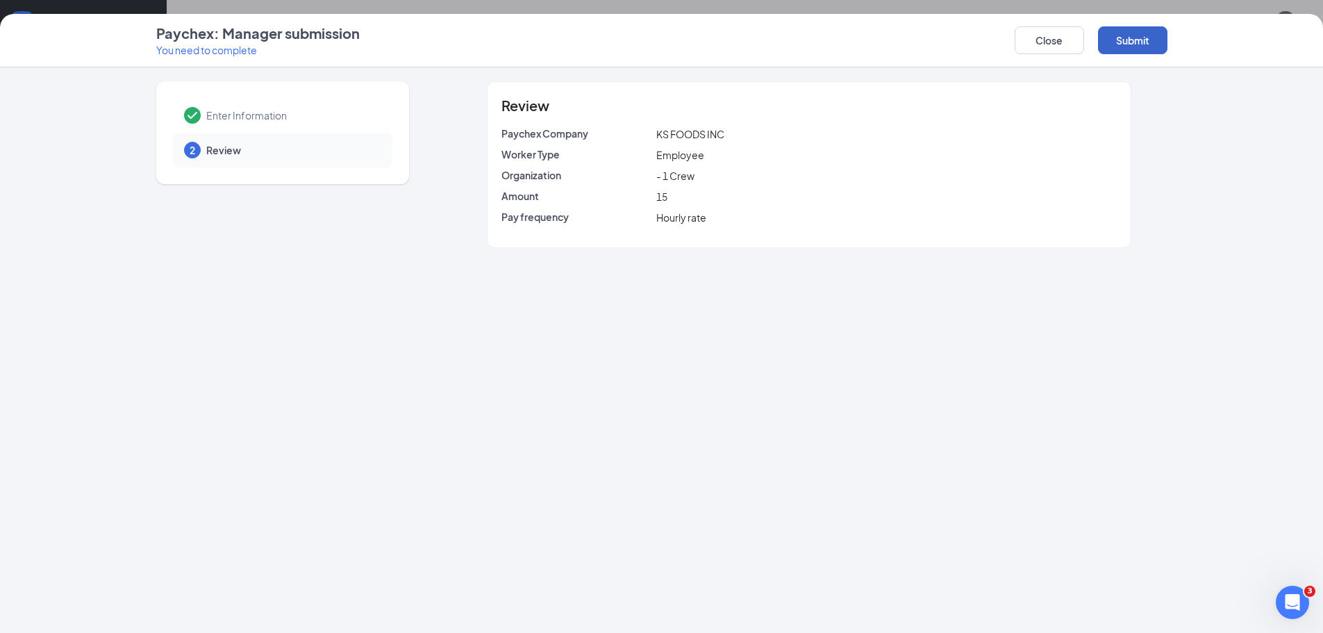
click at [1137, 45] on button "Submit" at bounding box center [1132, 40] width 69 height 28
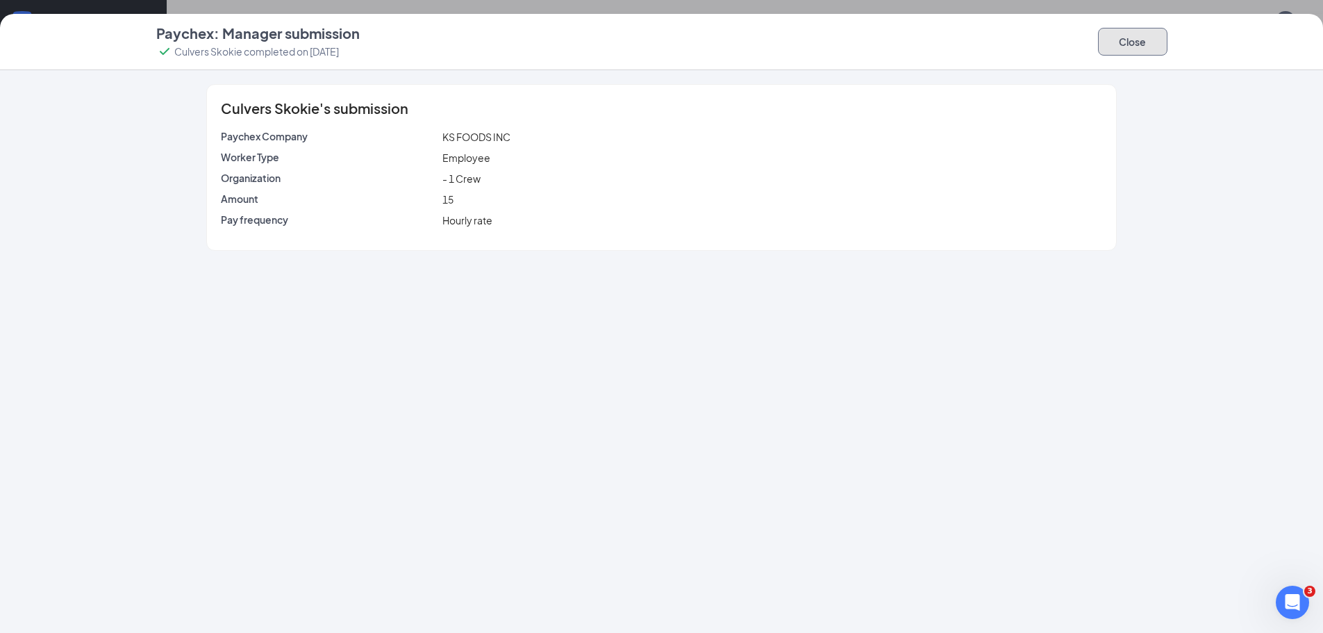
click at [1132, 48] on button "Close" at bounding box center [1132, 42] width 69 height 28
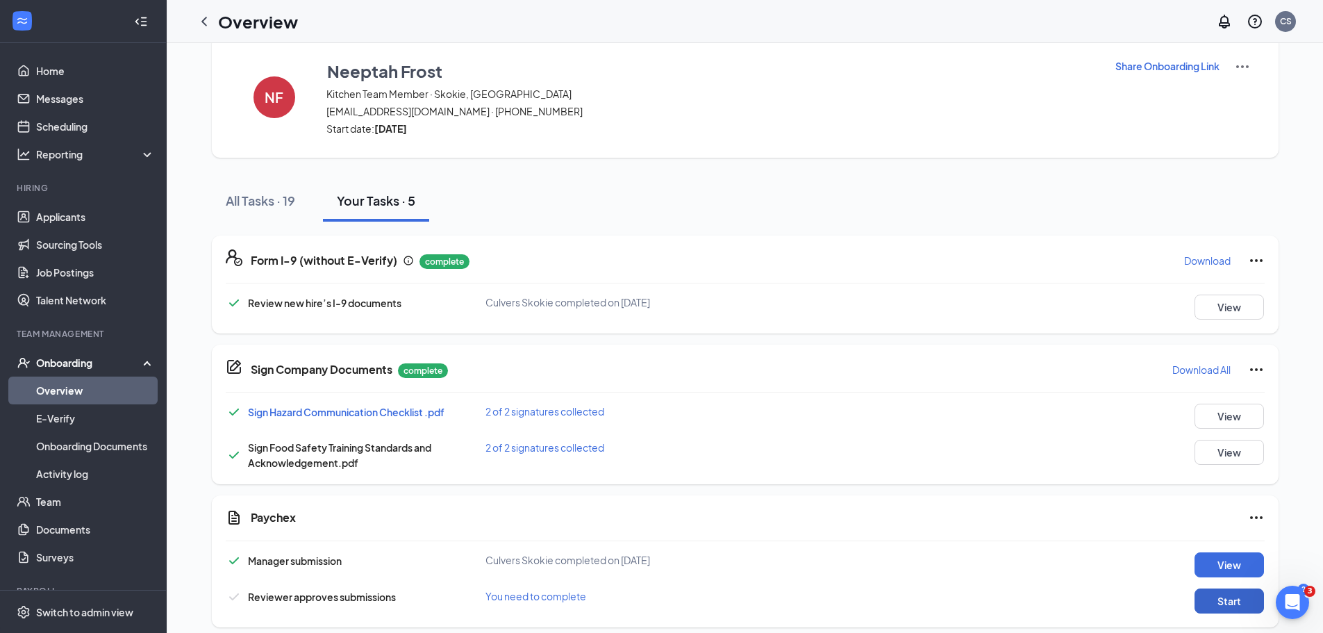
click at [1199, 601] on button "Start" at bounding box center [1228, 600] width 69 height 25
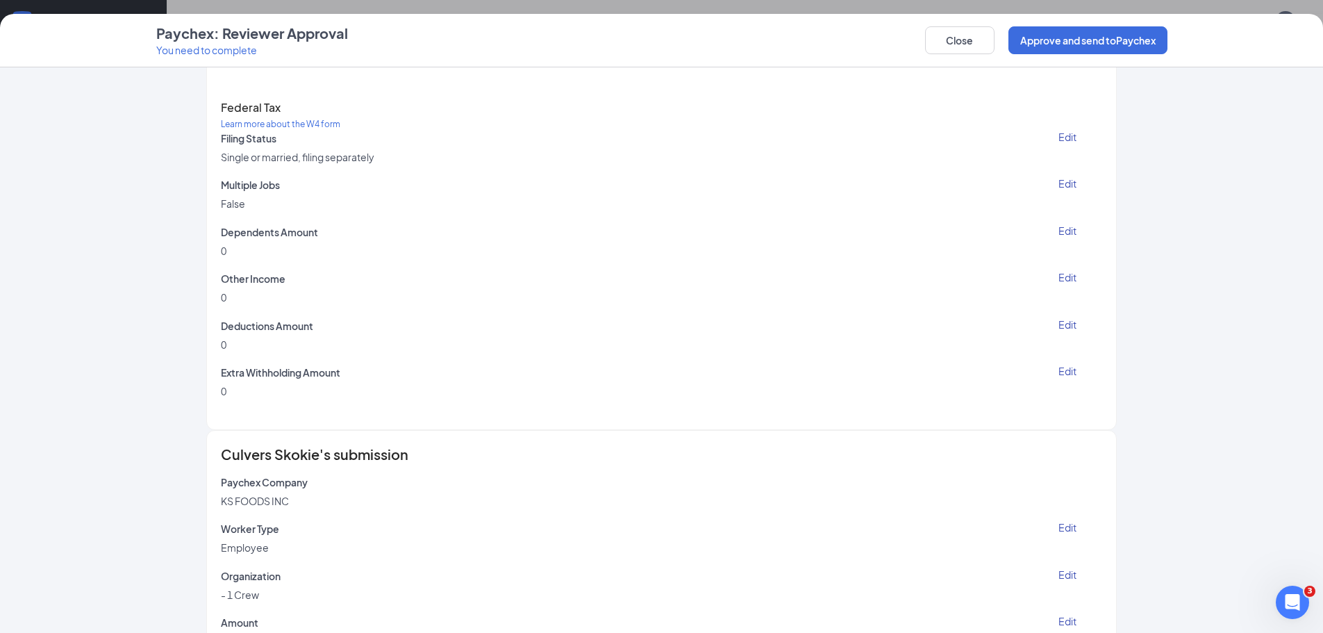
scroll to position [898, 0]
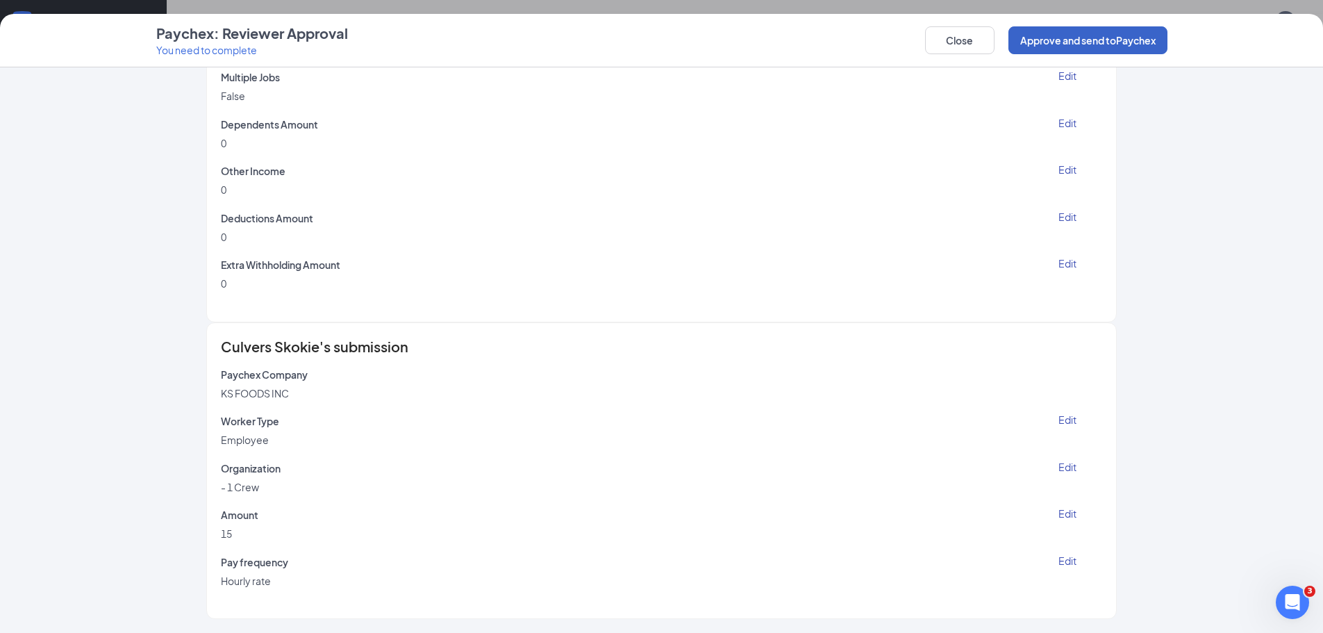
click at [1060, 39] on button "Approve and send to Paychex" at bounding box center [1087, 40] width 159 height 28
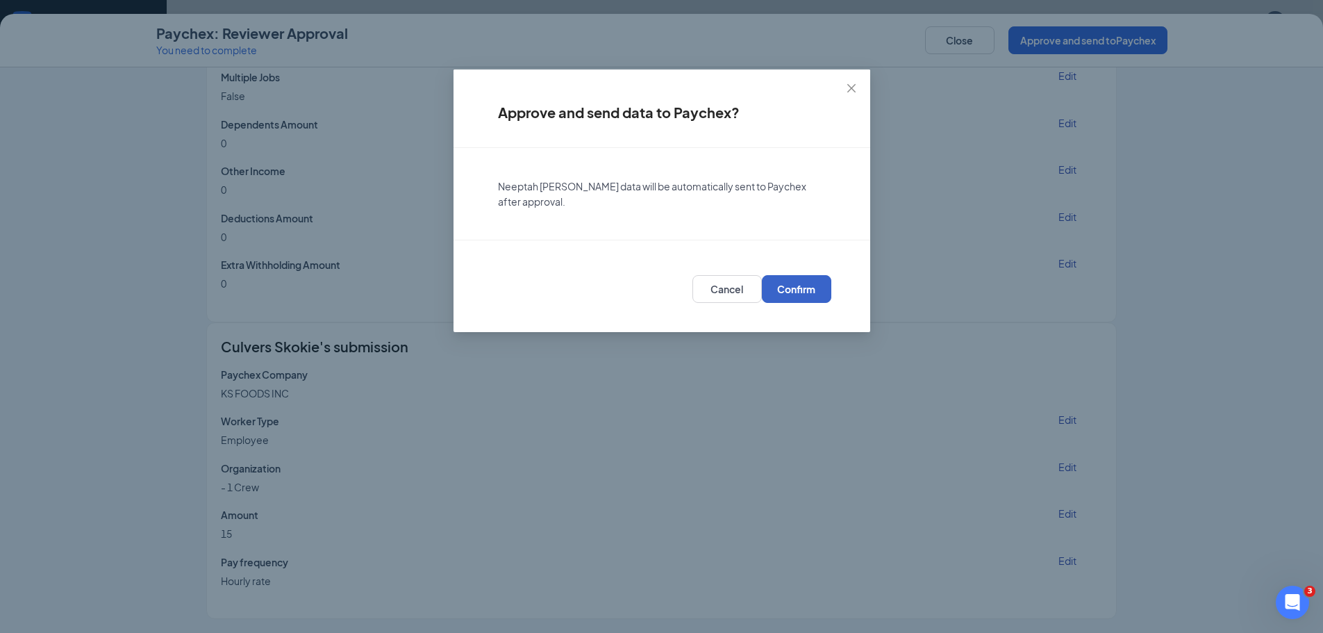
click at [783, 290] on span "Confirm" at bounding box center [796, 289] width 38 height 14
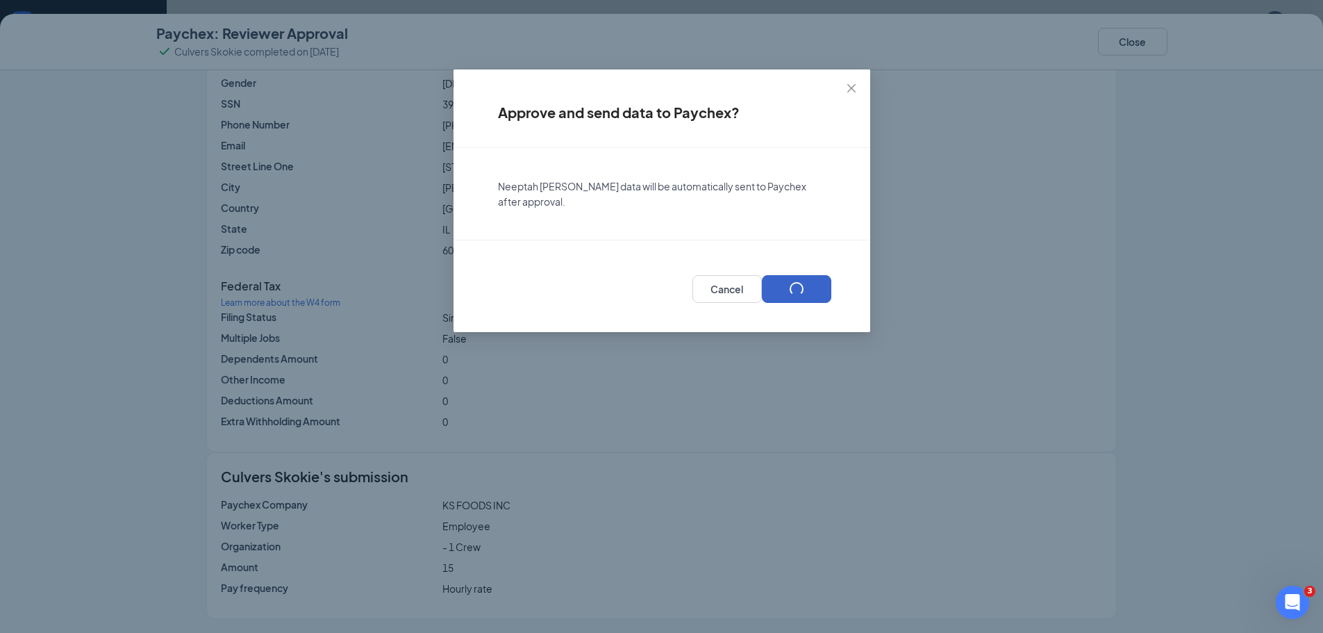
scroll to position [224, 0]
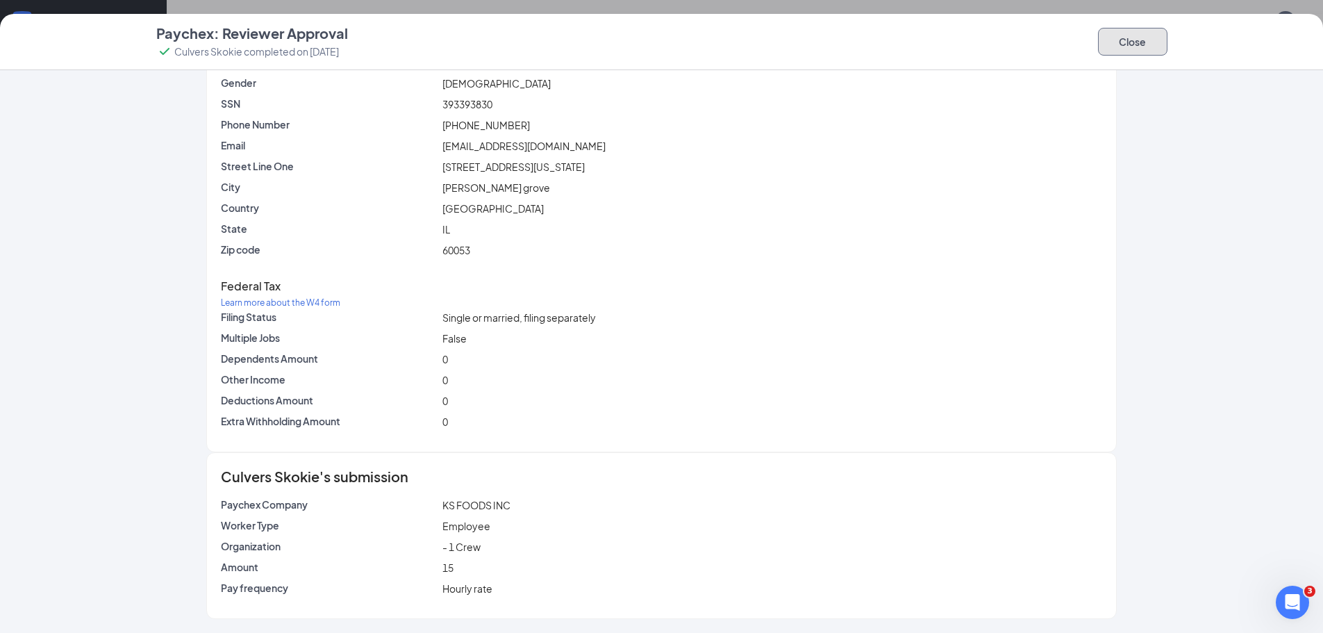
click at [1144, 46] on button "Close" at bounding box center [1132, 42] width 69 height 28
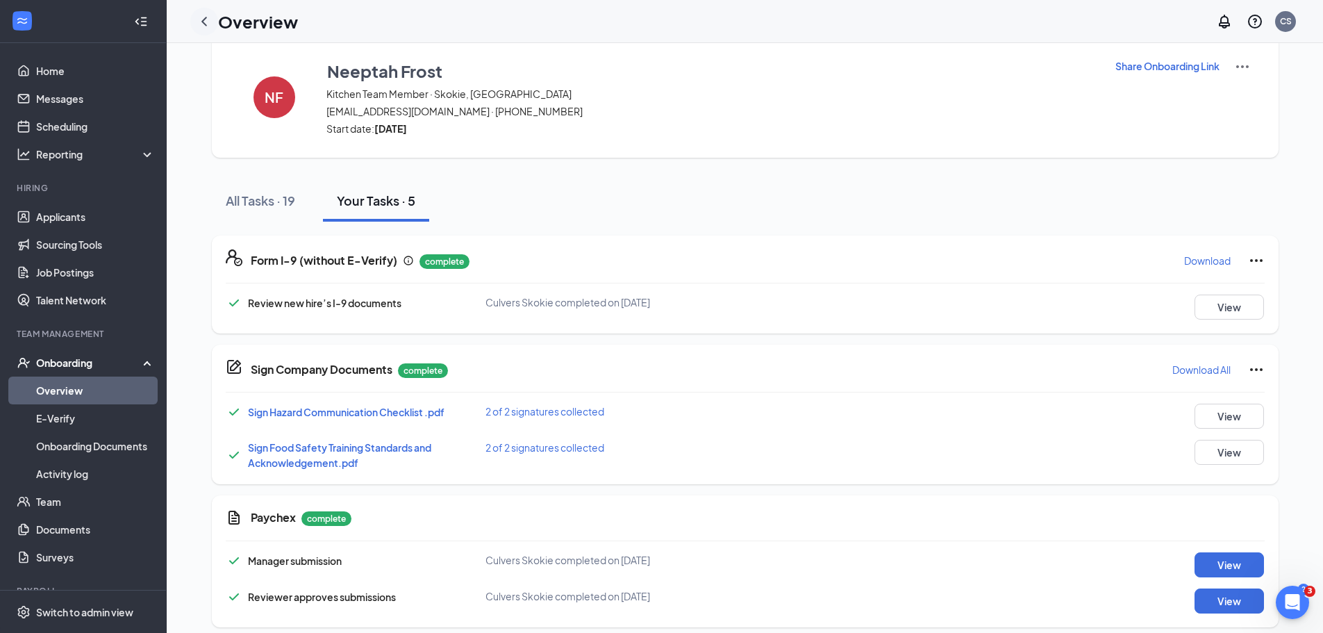
click at [195, 14] on div at bounding box center [204, 22] width 28 height 28
click at [200, 19] on icon "ChevronLeft" at bounding box center [204, 21] width 17 height 17
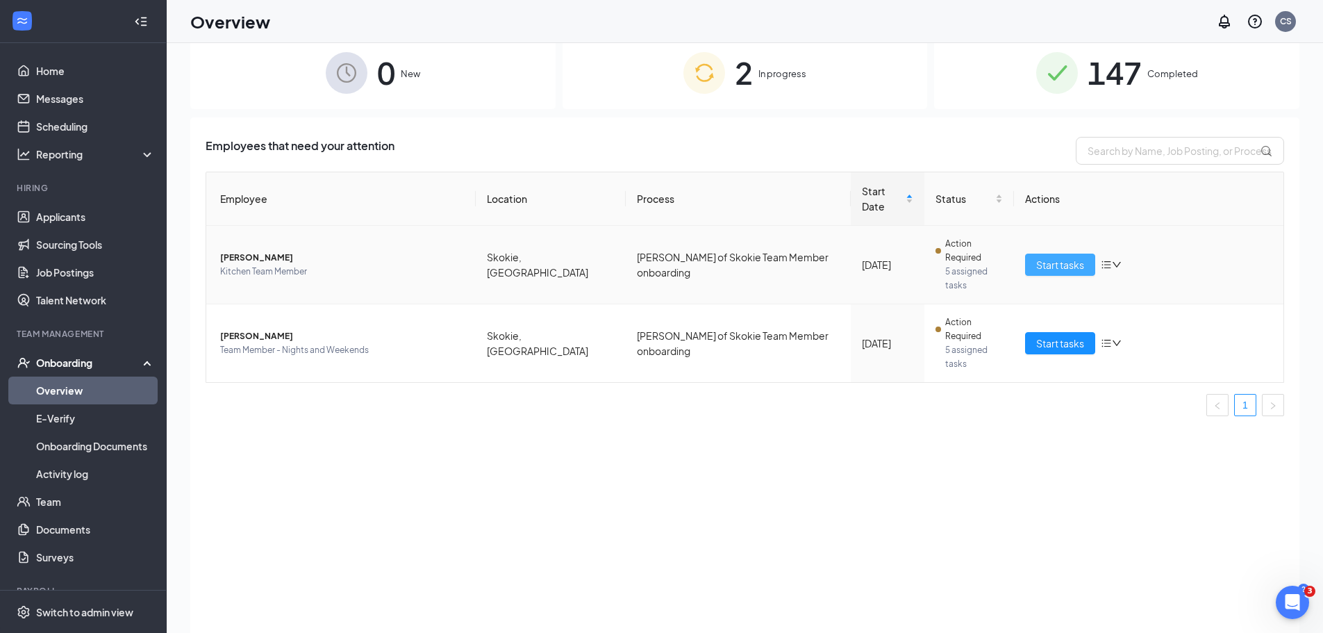
click at [1030, 253] on button "Start tasks" at bounding box center [1060, 264] width 70 height 22
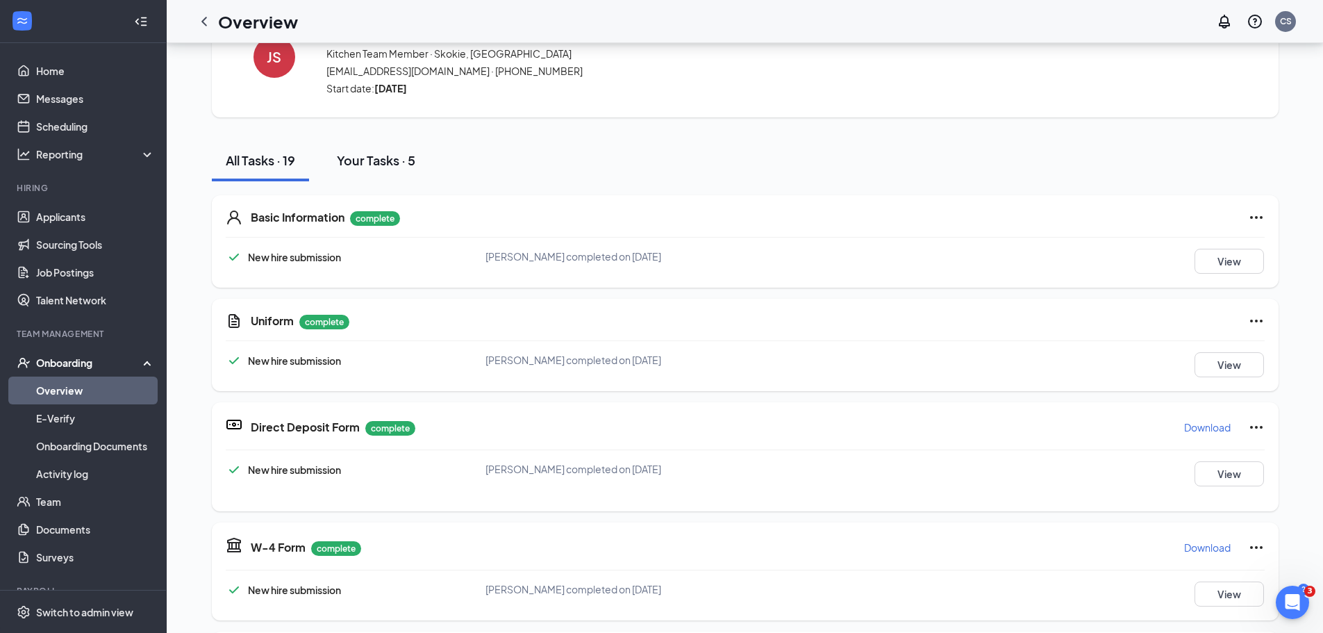
click at [369, 159] on div "Your Tasks · 5" at bounding box center [376, 159] width 78 height 17
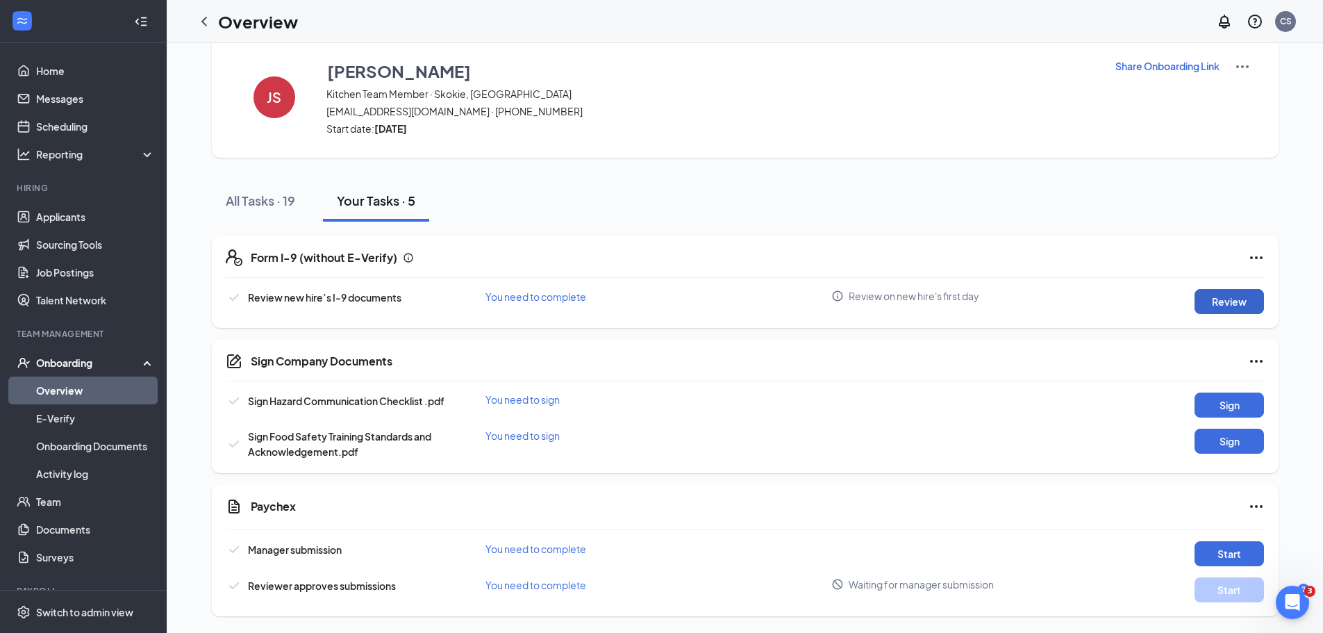
click at [1215, 295] on button "Review" at bounding box center [1228, 301] width 69 height 25
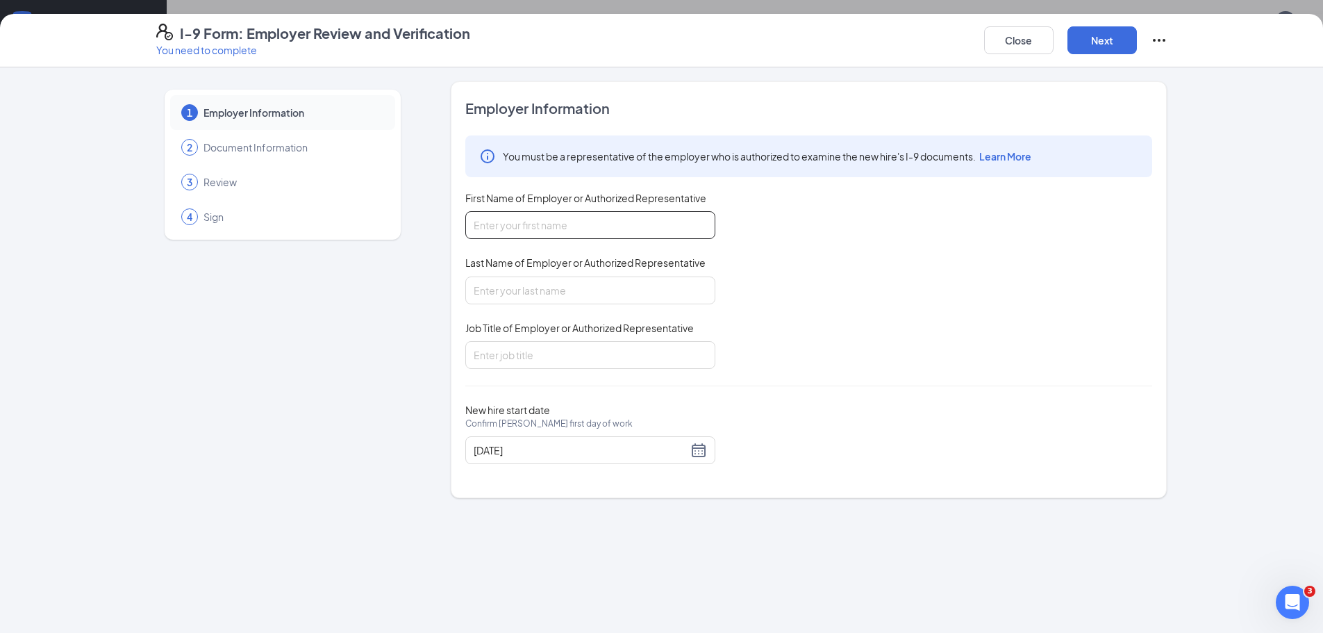
click at [613, 221] on input "First Name of Employer or Authorized Representative" at bounding box center [590, 225] width 250 height 28
type input "Roblyn"
type input "Antenor"
click at [534, 346] on input "Job Title of Employer or Authorized Representative" at bounding box center [590, 355] width 250 height 28
type input "General Manager"
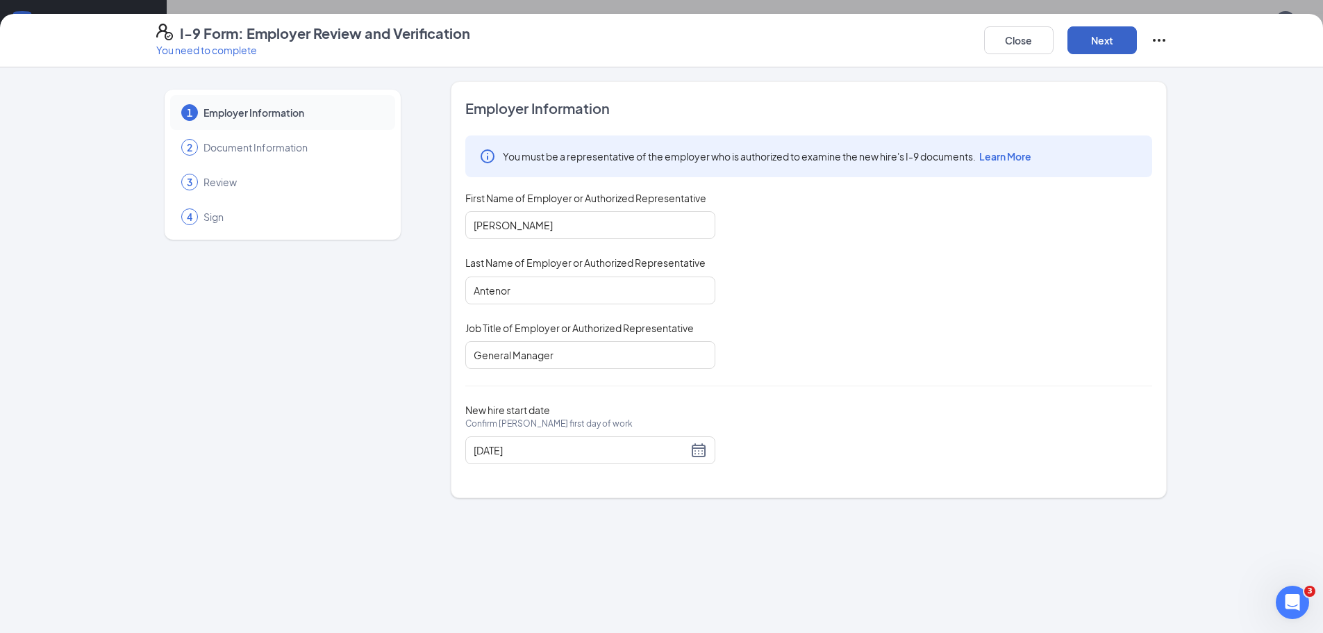
click at [1094, 38] on button "Next" at bounding box center [1101, 40] width 69 height 28
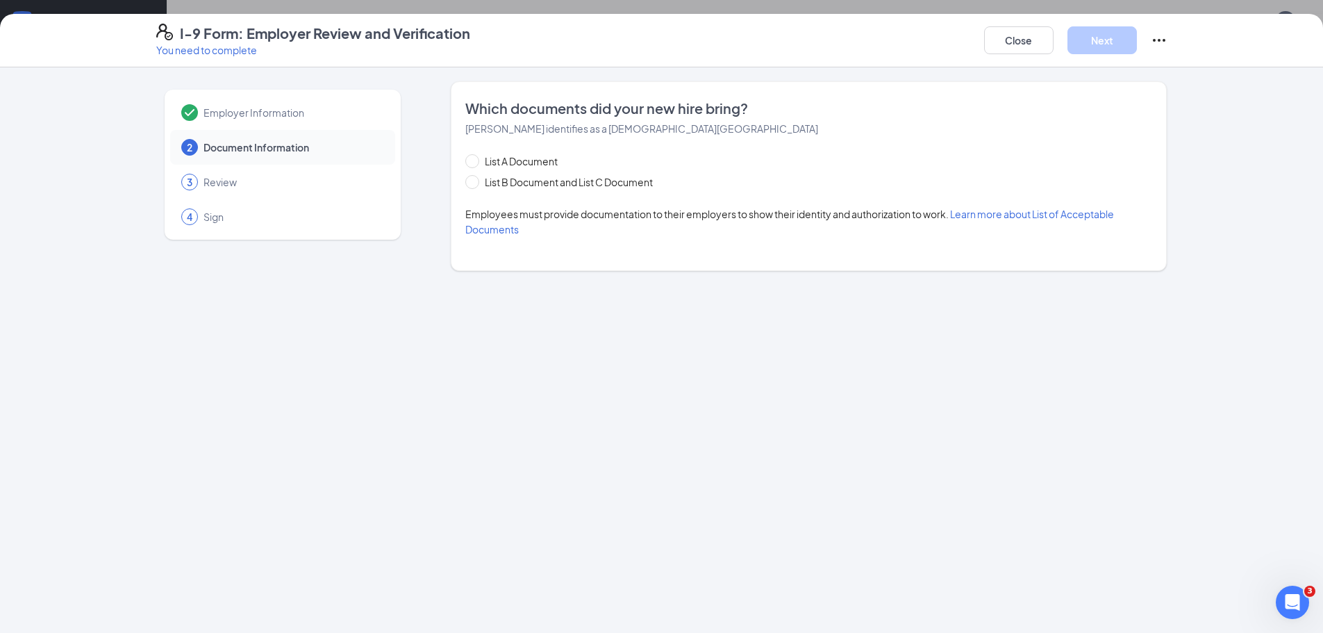
click at [292, 119] on div "Employer Information" at bounding box center [282, 112] width 225 height 35
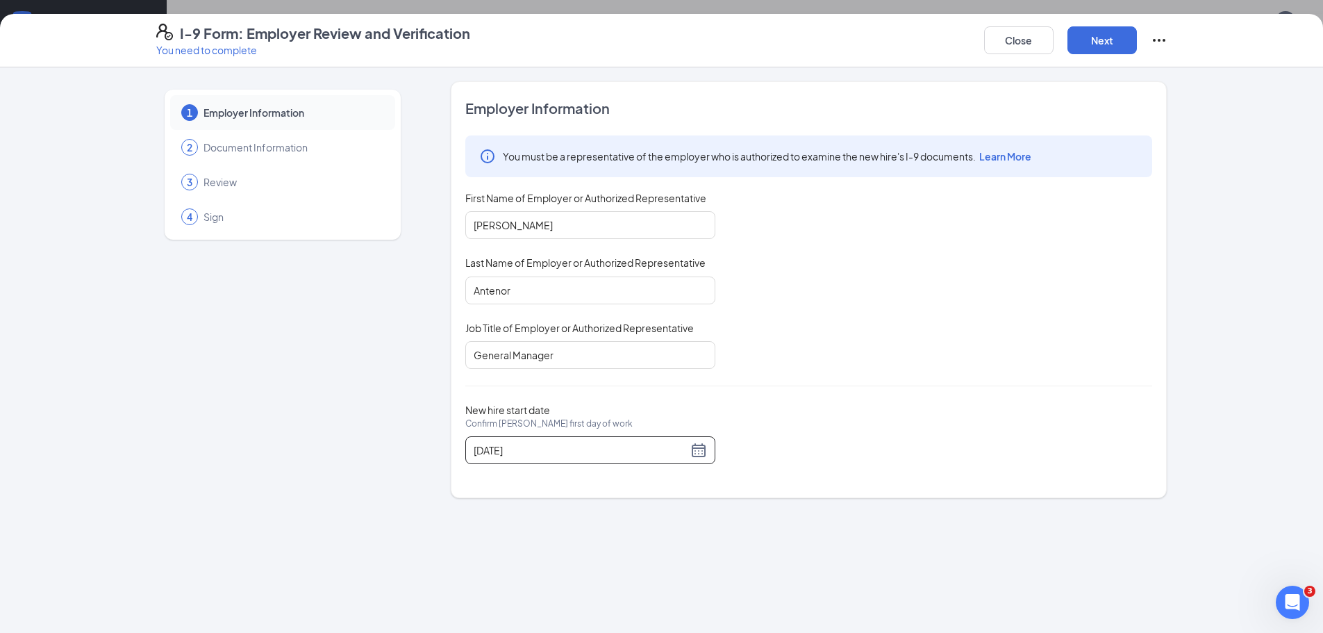
click at [616, 441] on div "10/06/2025" at bounding box center [590, 450] width 250 height 28
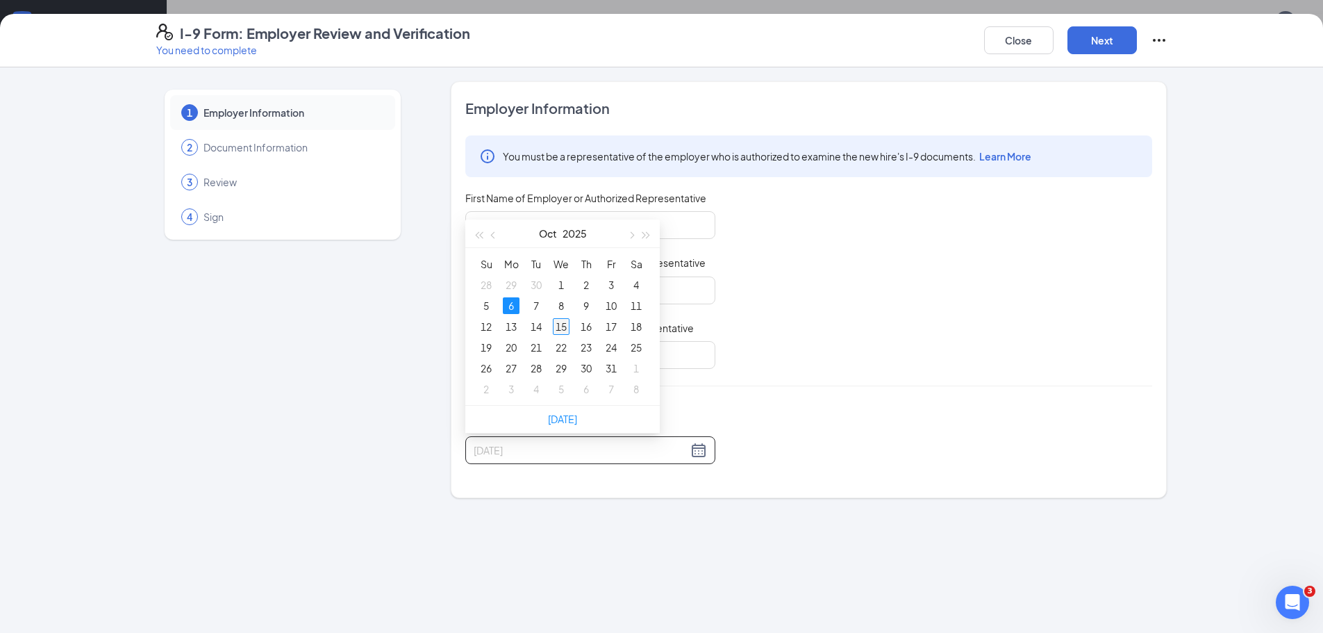
type input "10/15/2025"
click at [564, 326] on div "15" at bounding box center [561, 326] width 17 height 17
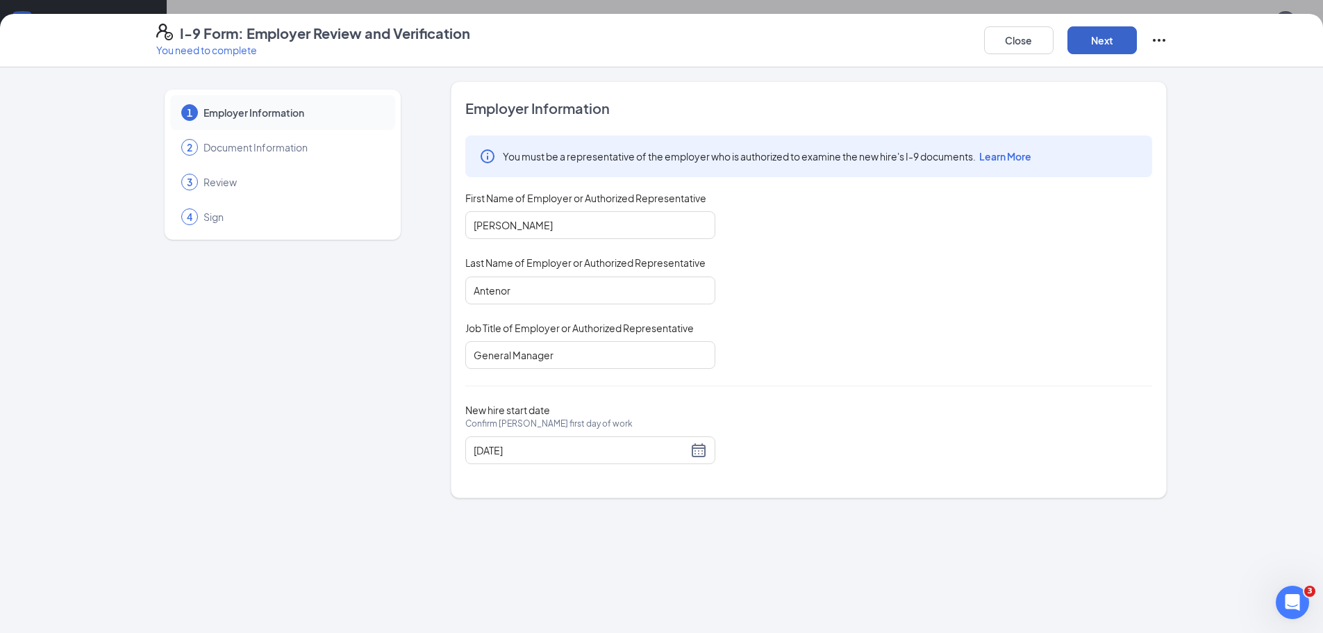
click at [1112, 35] on button "Next" at bounding box center [1101, 40] width 69 height 28
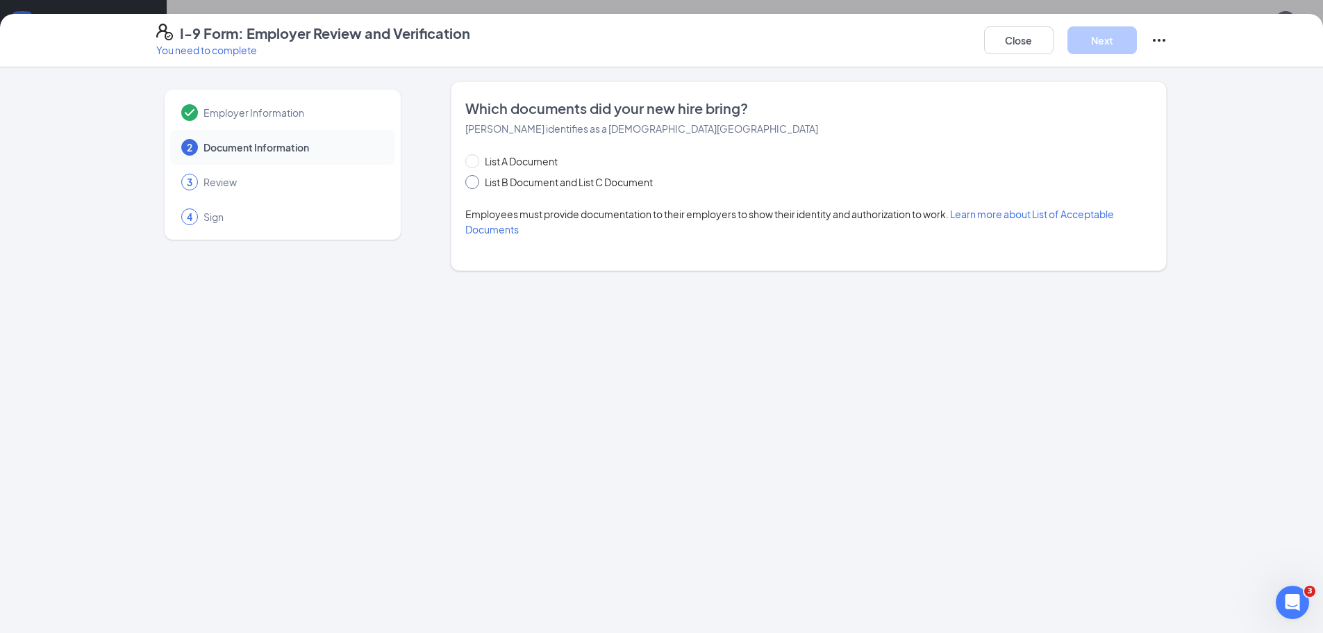
click at [512, 181] on span "List B Document and List C Document" at bounding box center [568, 181] width 179 height 15
click at [475, 181] on input "List B Document and List C Document" at bounding box center [470, 180] width 10 height 10
radio input "true"
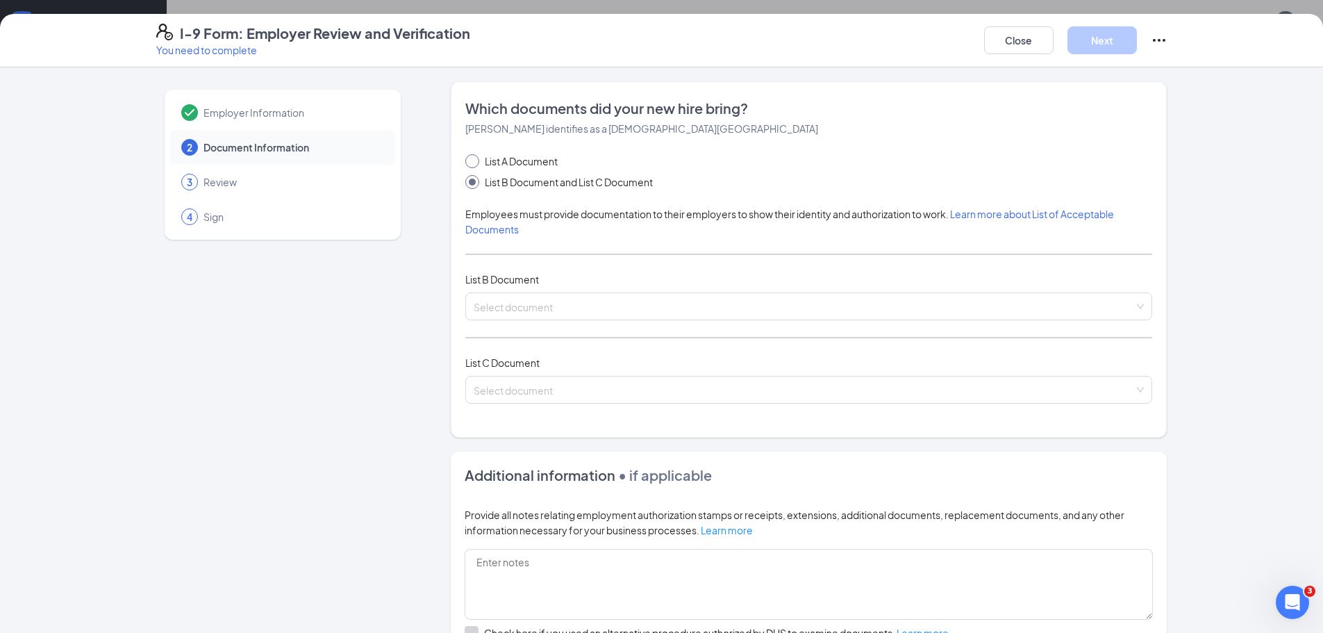
click at [512, 154] on span "List A Document" at bounding box center [521, 160] width 84 height 15
click at [475, 154] on input "List A Document" at bounding box center [470, 159] width 10 height 10
radio input "true"
radio input "false"
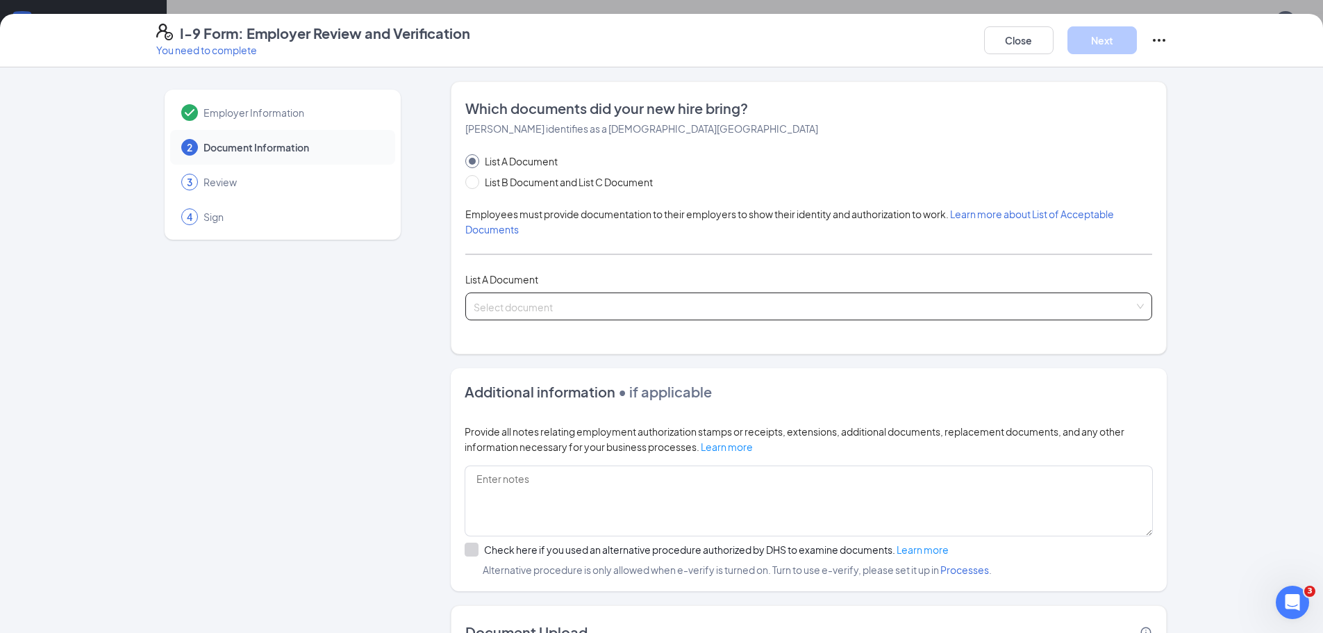
click at [514, 310] on input "search" at bounding box center [804, 303] width 660 height 21
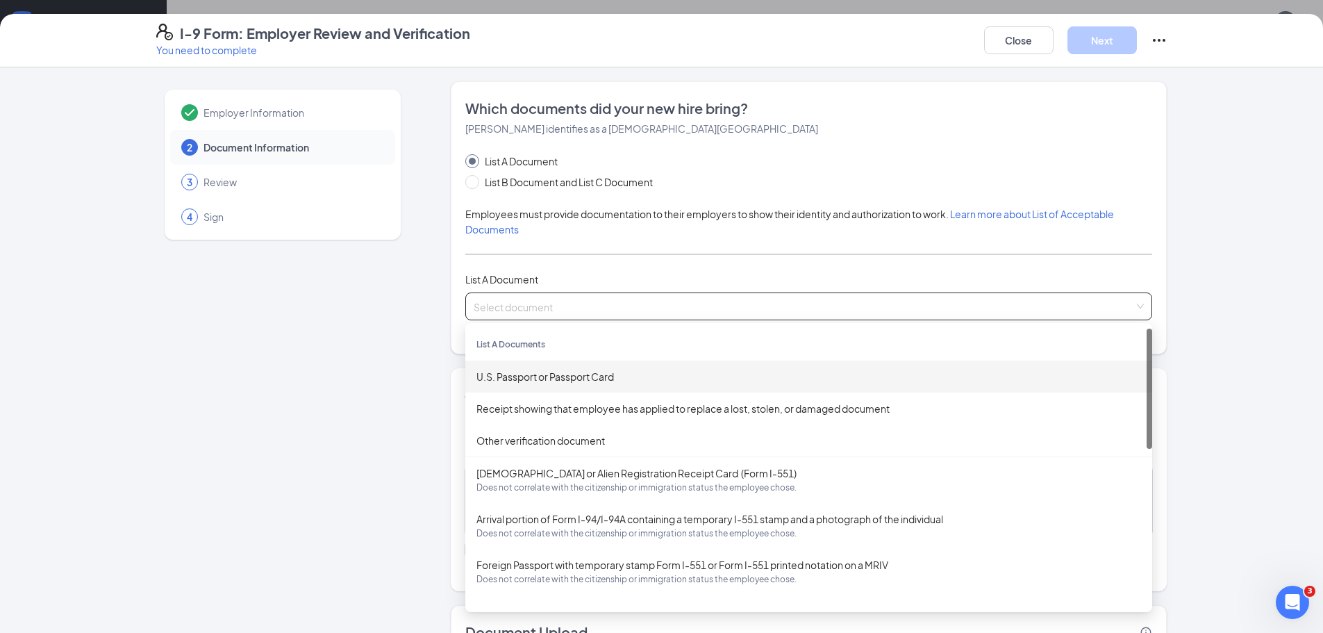
click at [542, 383] on div "U.S. Passport or Passport Card" at bounding box center [808, 376] width 664 height 15
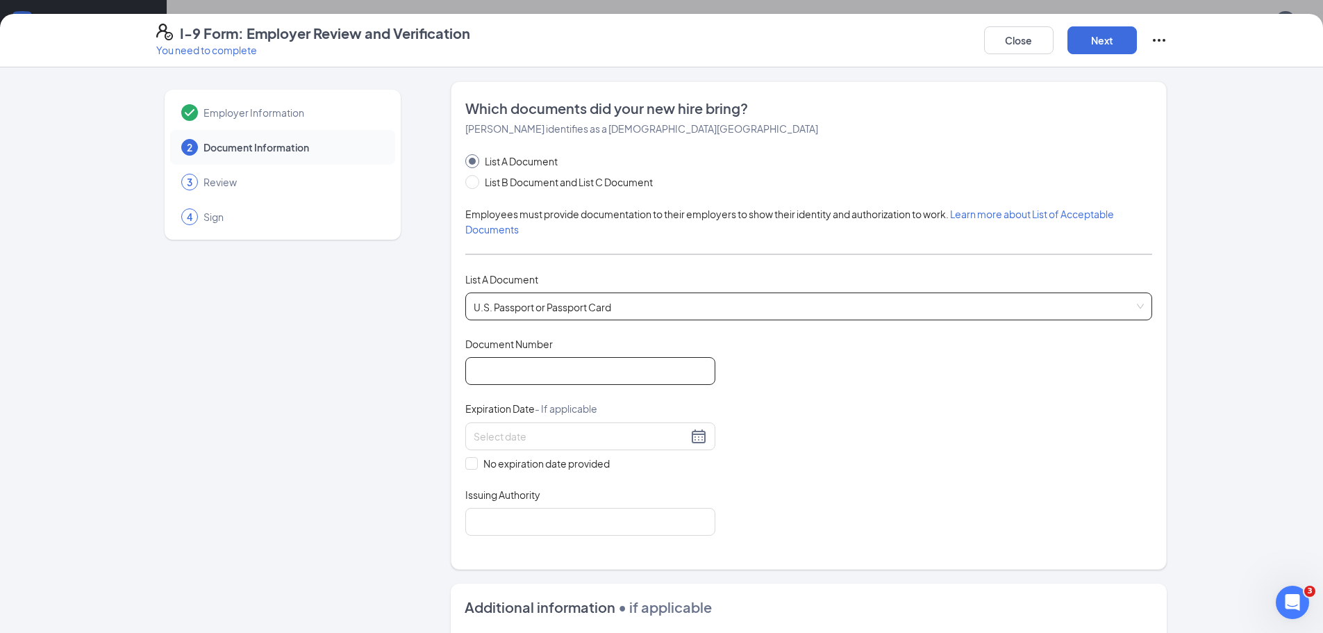
click at [533, 365] on input "Document Number" at bounding box center [590, 371] width 250 height 28
type input "A11147145"
click at [508, 433] on input at bounding box center [581, 435] width 214 height 15
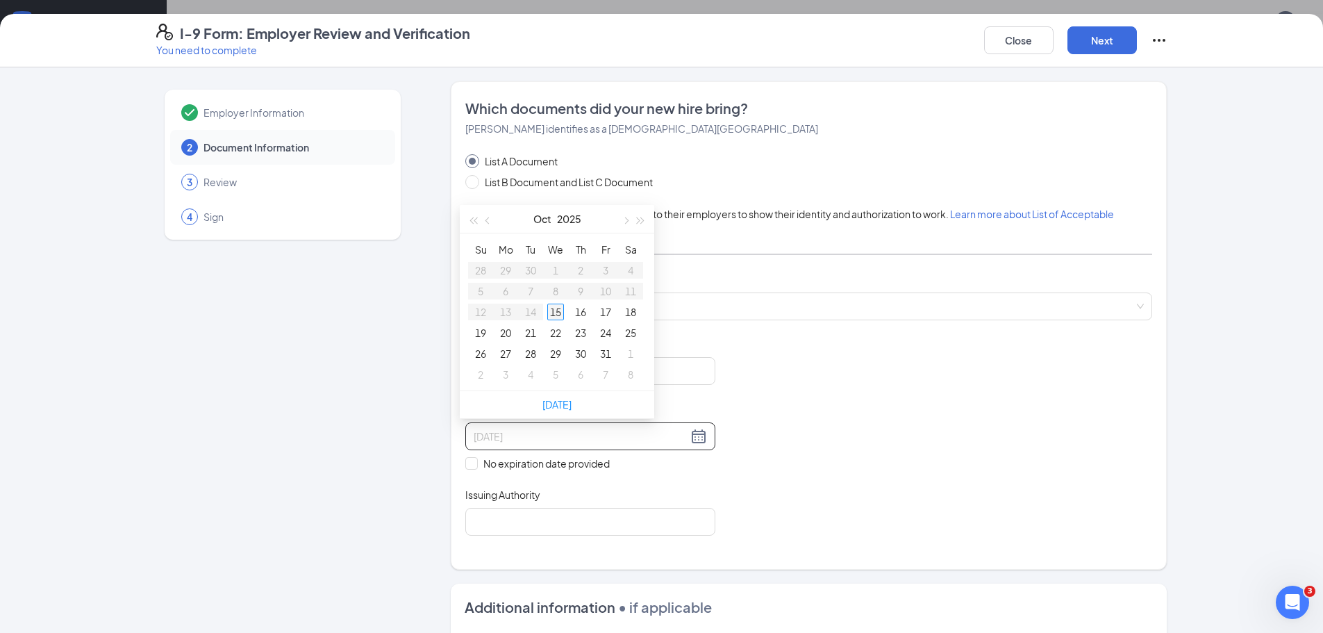
type input "10/15/2025"
click at [557, 312] on div "15" at bounding box center [555, 311] width 17 height 17
drag, startPoint x: 549, startPoint y: 431, endPoint x: 347, endPoint y: 450, distance: 202.9
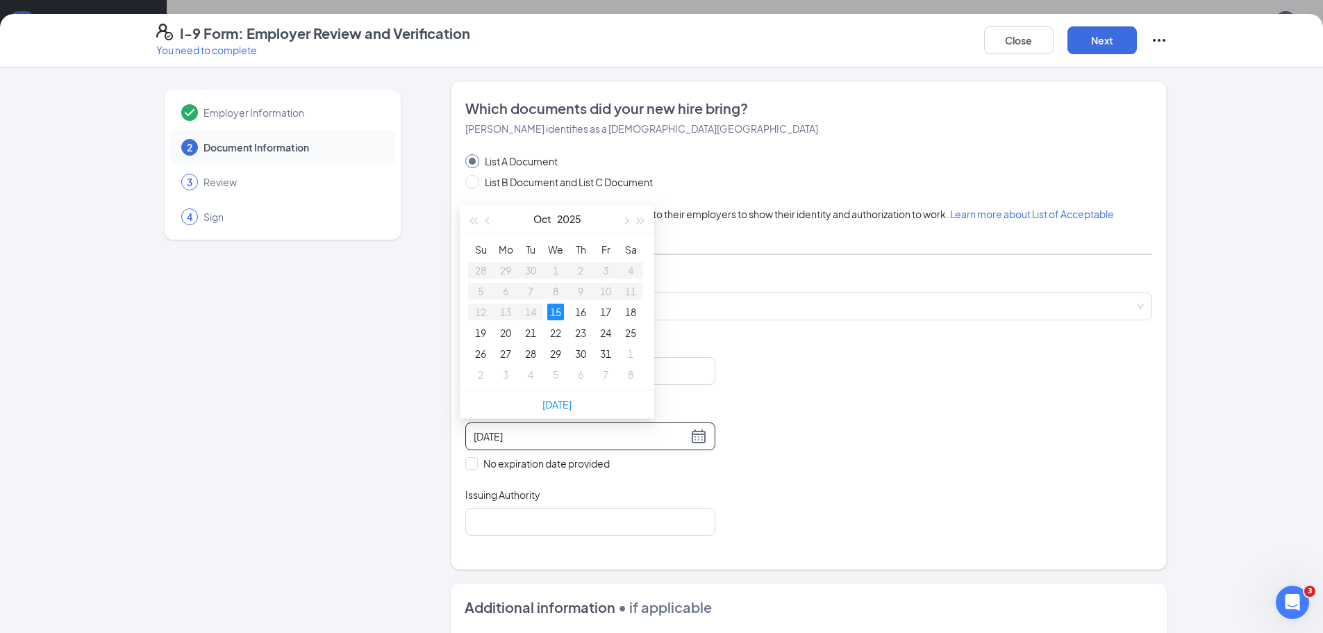
click at [347, 450] on div "Employer Information 2 Document Information 3 Review 4 Sign Which documents did…" at bounding box center [661, 509] width 1011 height 857
click at [476, 438] on input "11/03/2027" at bounding box center [581, 435] width 214 height 15
click at [502, 288] on div "4" at bounding box center [505, 291] width 17 height 17
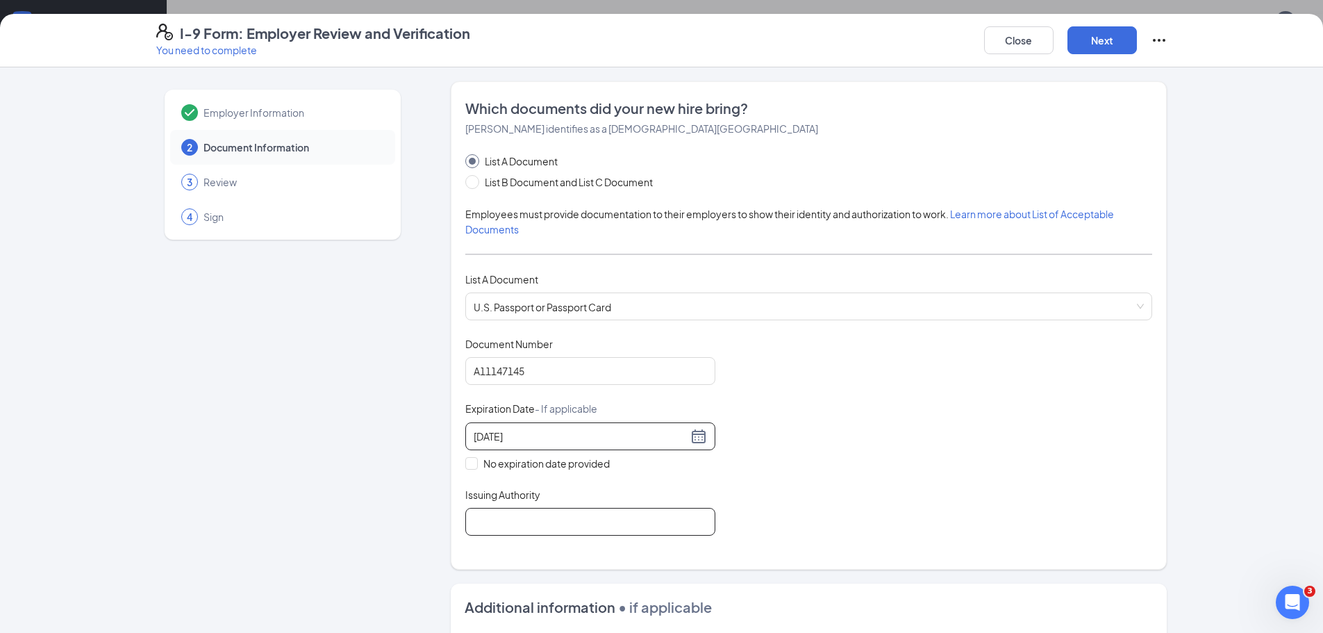
type input "10/04/2027"
click at [513, 518] on input "Issuing Authority" at bounding box center [590, 522] width 250 height 28
type input "United States of America"
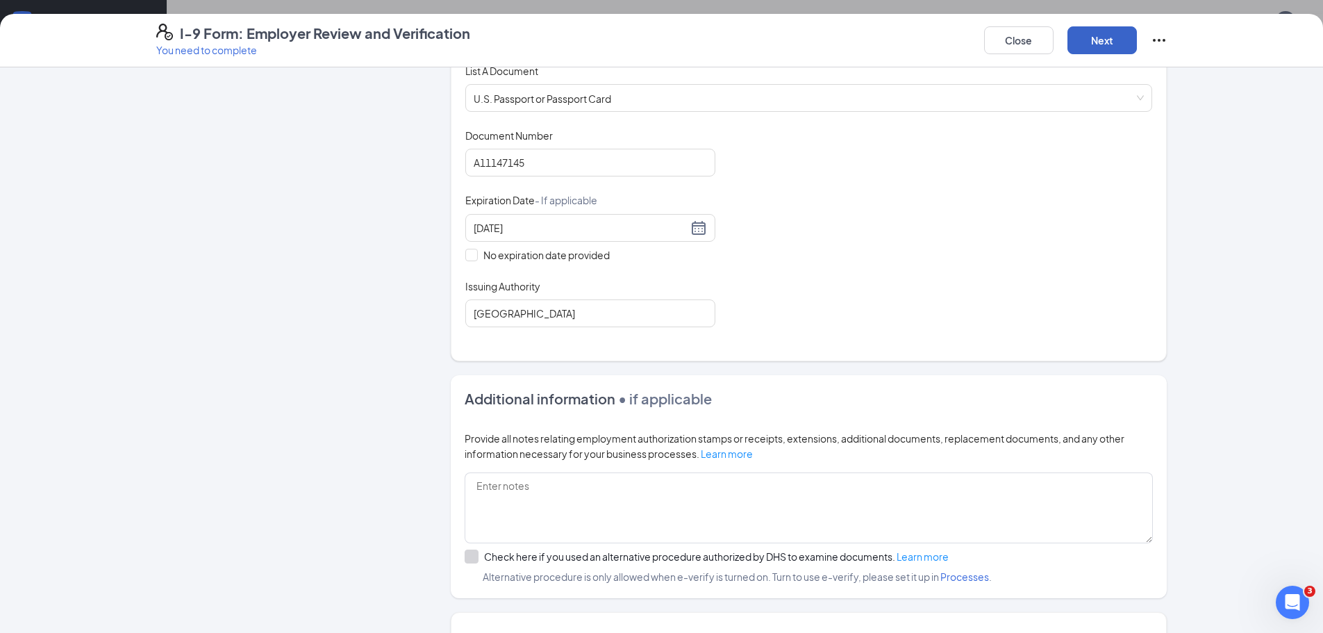
click at [1092, 42] on button "Next" at bounding box center [1101, 40] width 69 height 28
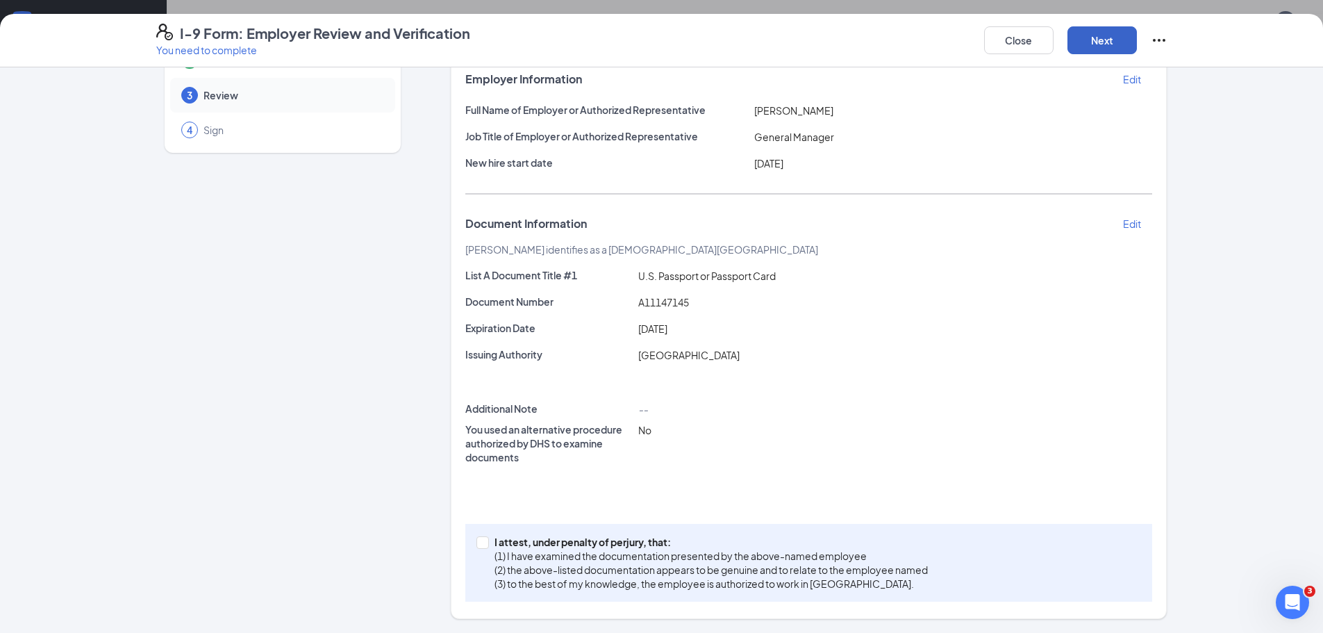
click at [1092, 43] on button "Next" at bounding box center [1101, 40] width 69 height 28
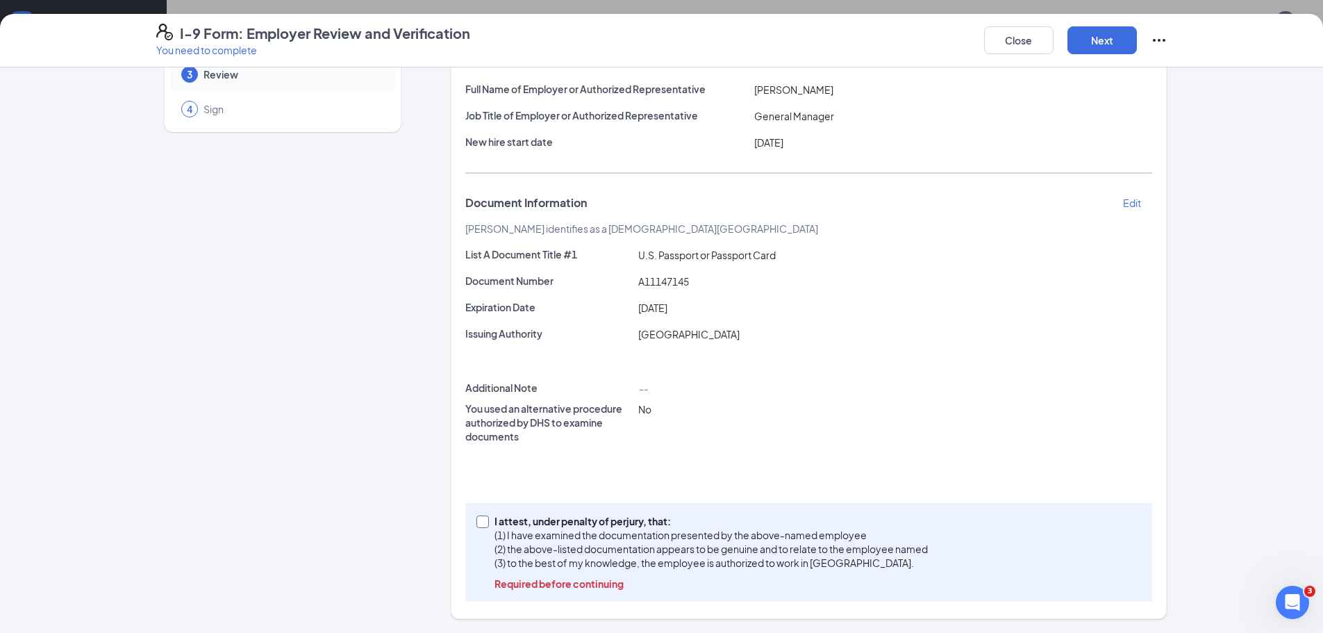
click at [483, 535] on label "I attest, under penalty of perjury, that: (1) I have examined the documentation…" at bounding box center [704, 552] width 457 height 76
click at [483, 525] on input "I attest, under penalty of perjury, that: (1) I have examined the documentation…" at bounding box center [481, 520] width 10 height 10
checkbox input "true"
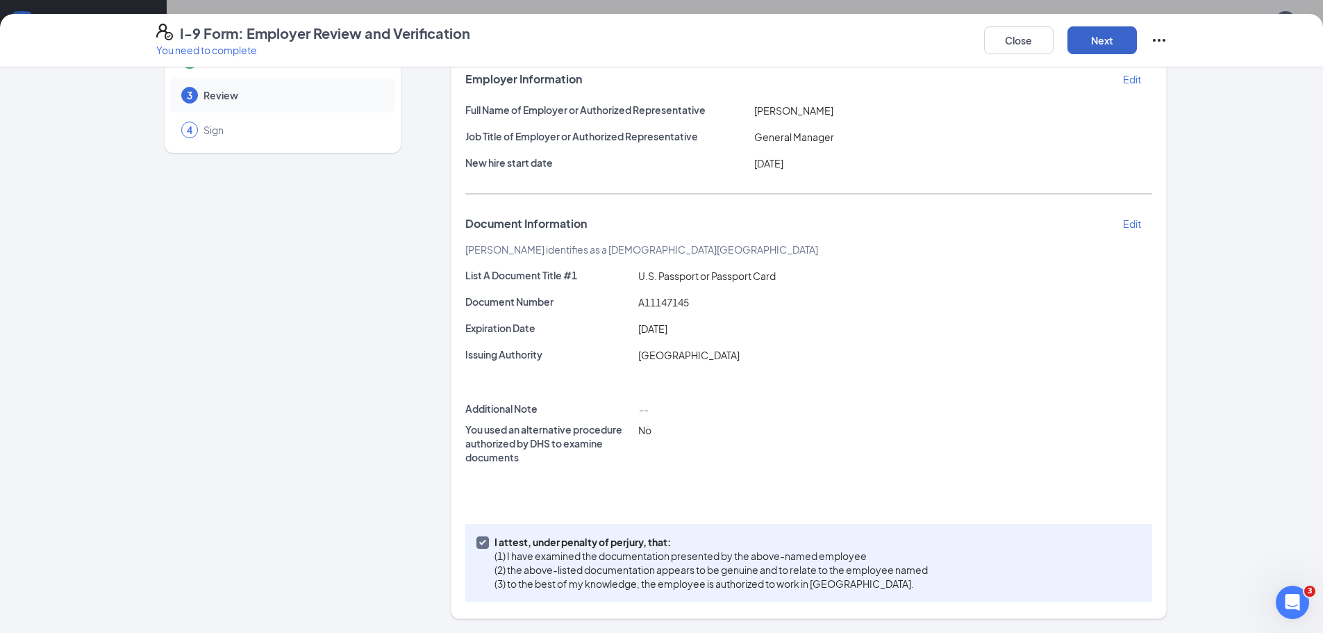
click at [1096, 47] on button "Next" at bounding box center [1101, 40] width 69 height 28
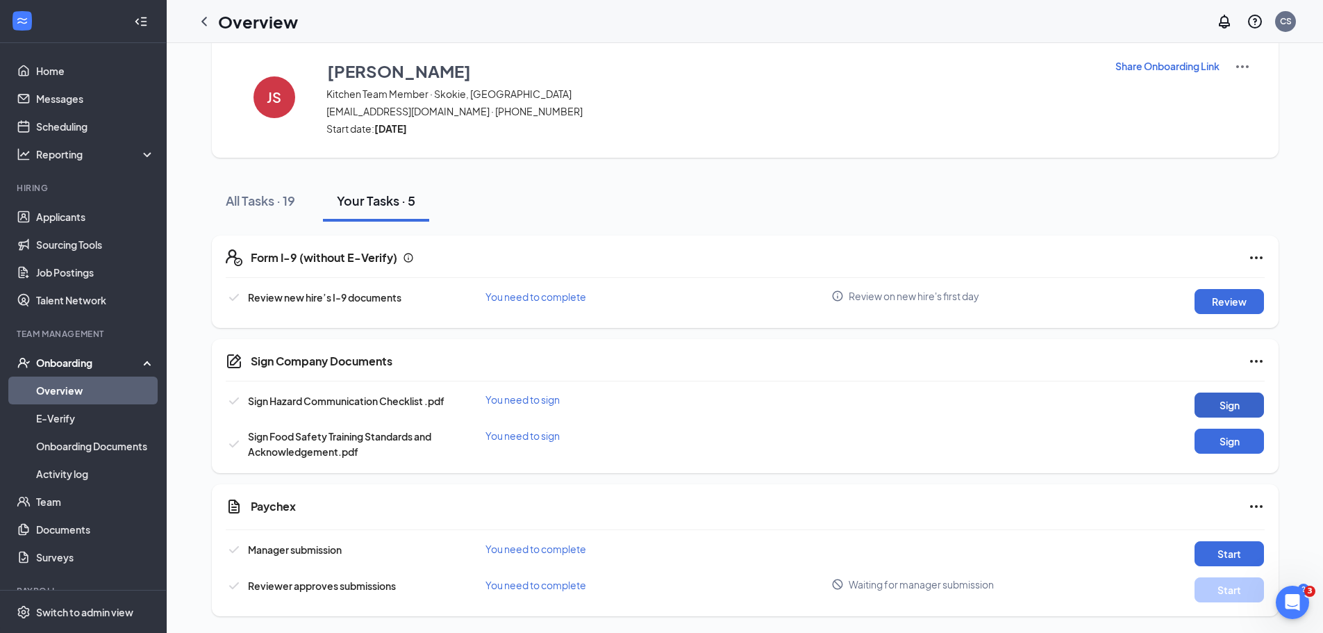
click at [1240, 417] on button "Sign" at bounding box center [1228, 404] width 69 height 25
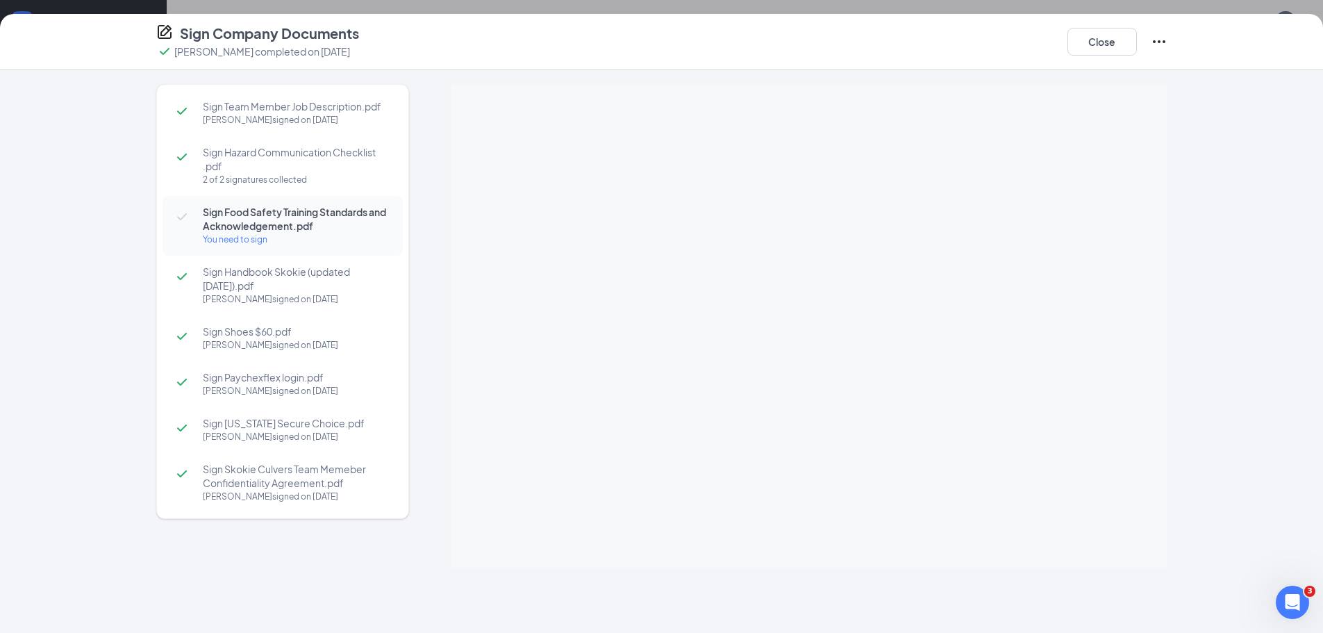
scroll to position [29, 0]
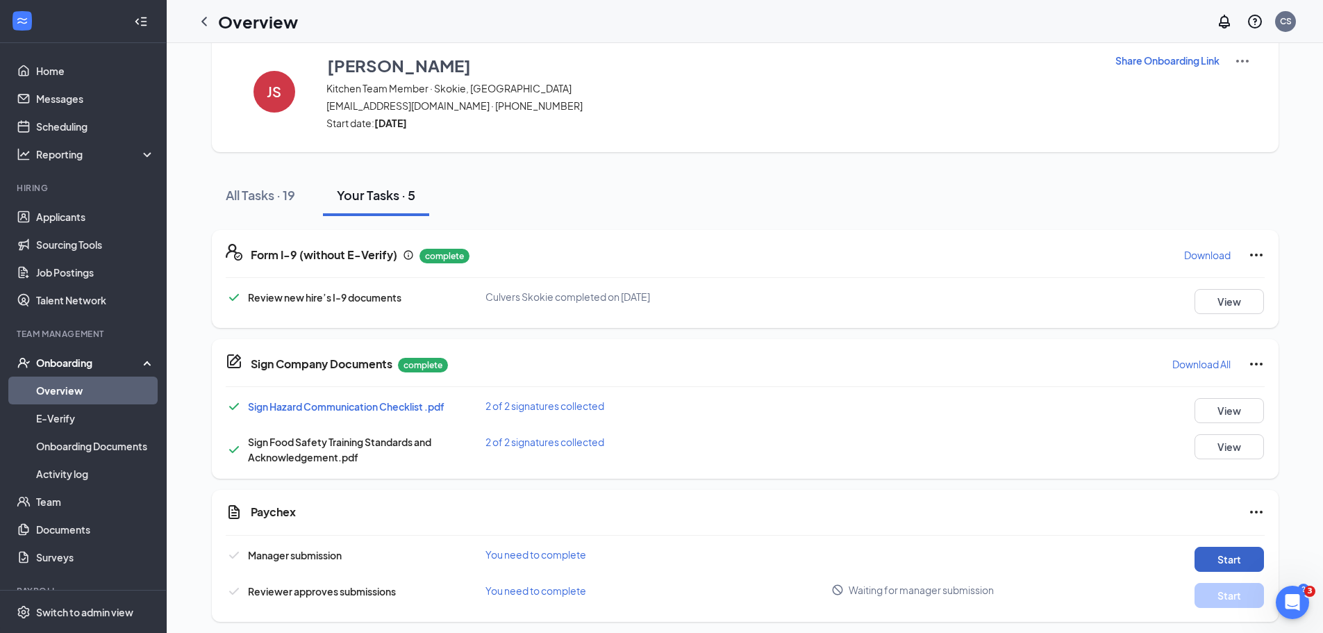
click at [1212, 566] on button "Start" at bounding box center [1228, 558] width 69 height 25
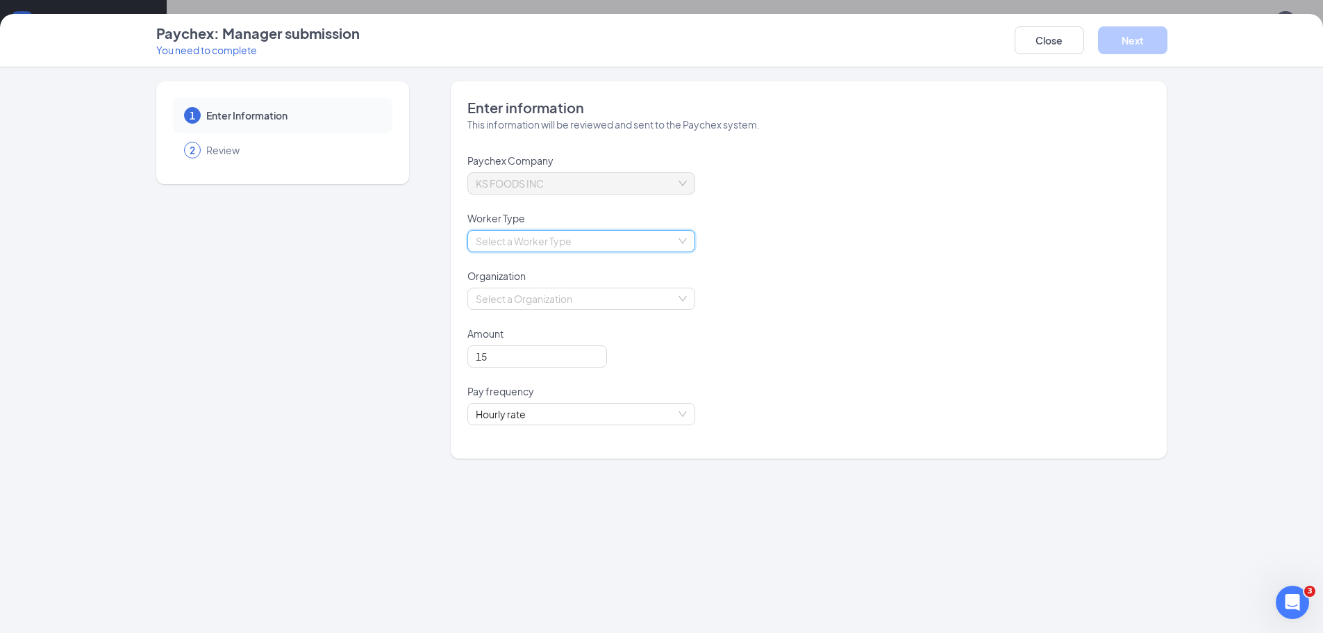
click at [554, 231] on input "search" at bounding box center [576, 241] width 201 height 21
click at [534, 272] on div "Employee" at bounding box center [581, 268] width 211 height 15
click at [541, 307] on input "search" at bounding box center [576, 298] width 201 height 21
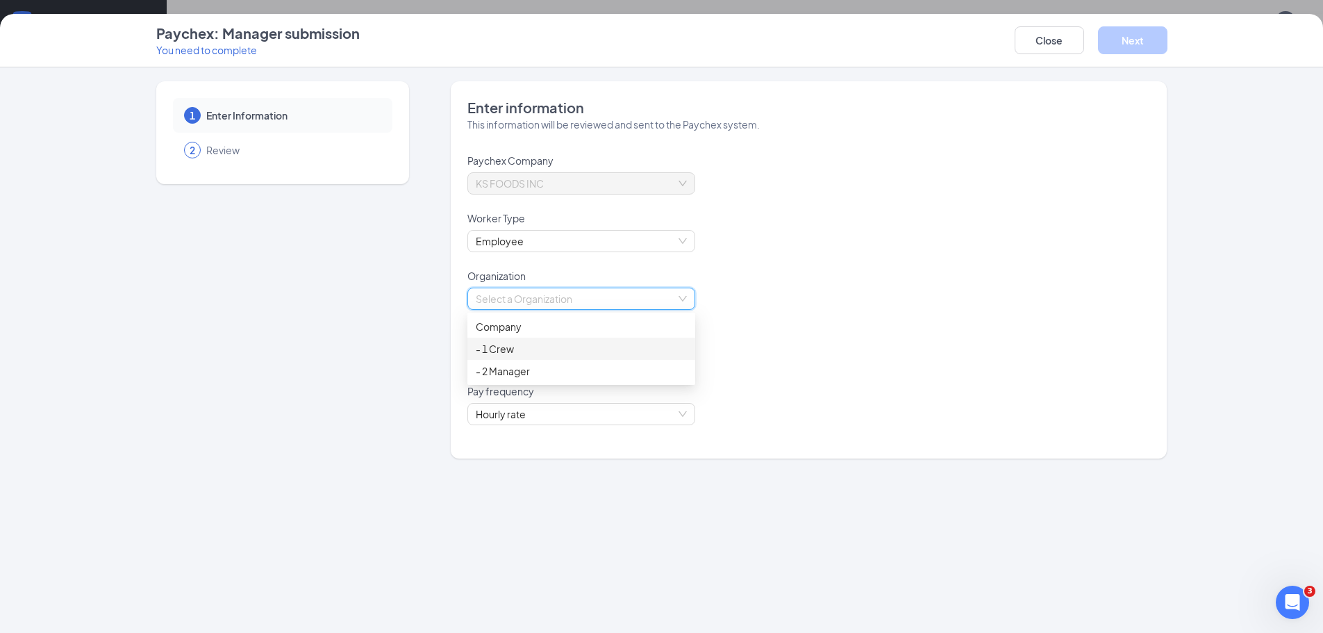
click at [524, 346] on div "- 1 Crew" at bounding box center [581, 348] width 211 height 15
click at [1111, 31] on button "Next" at bounding box center [1132, 40] width 69 height 28
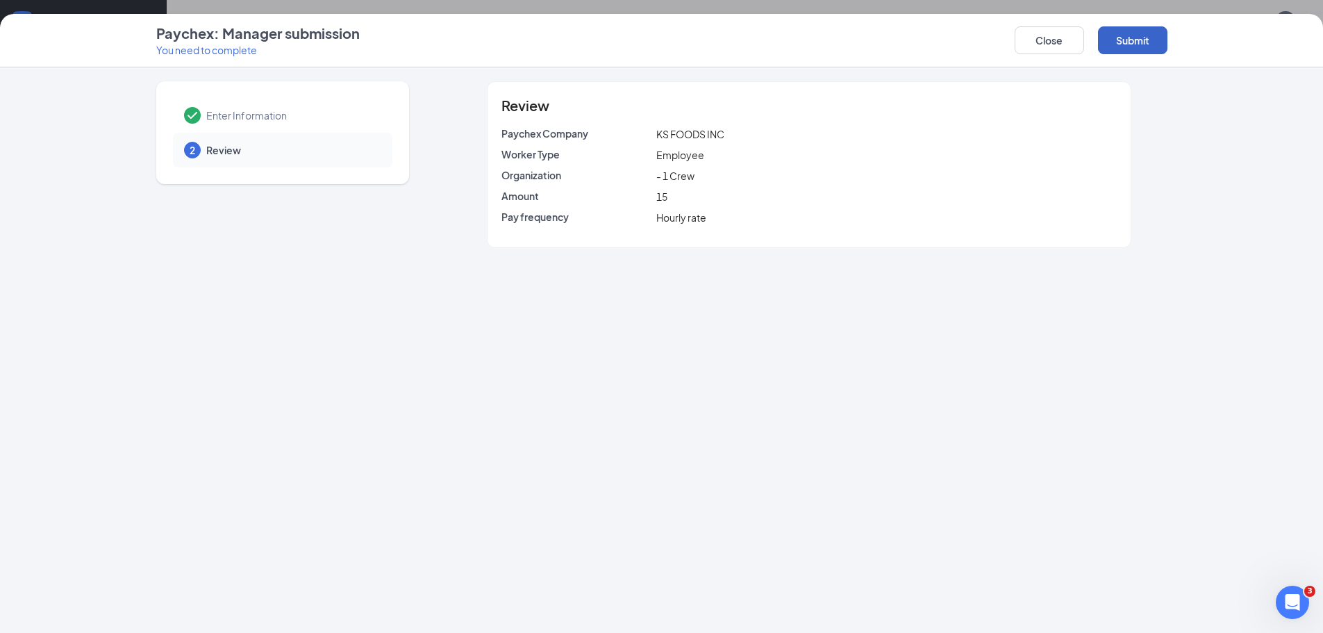
click at [1105, 35] on button "Submit" at bounding box center [1132, 40] width 69 height 28
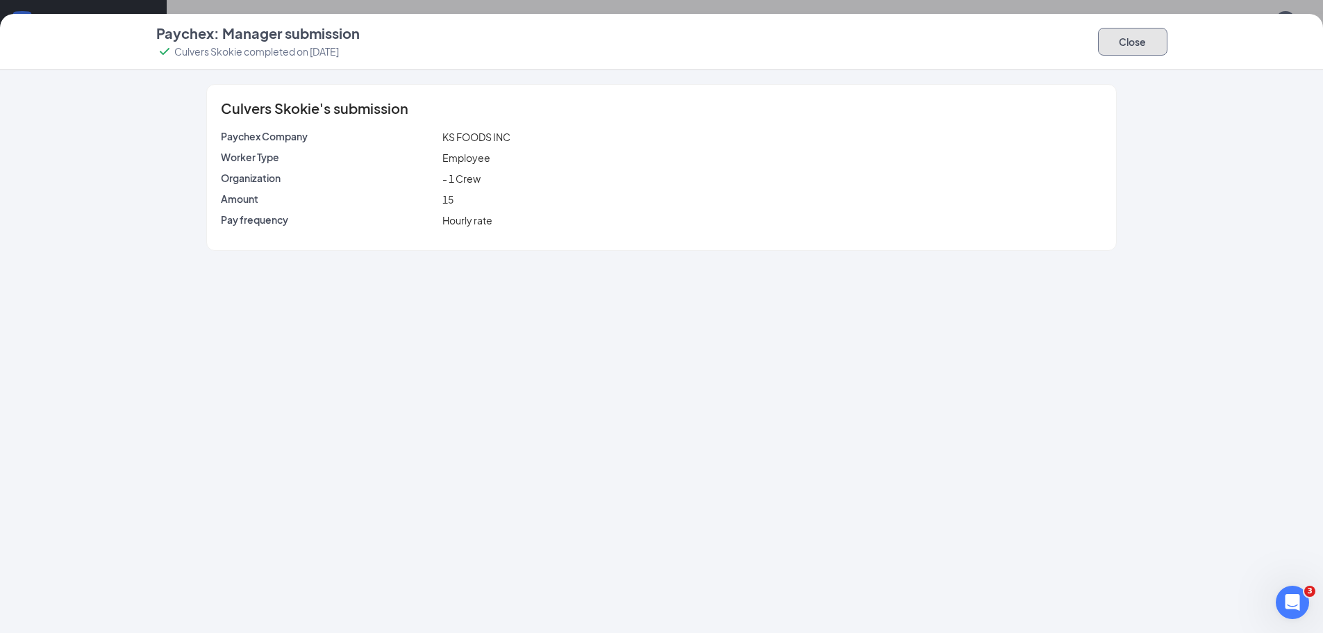
click at [1125, 33] on button "Close" at bounding box center [1132, 42] width 69 height 28
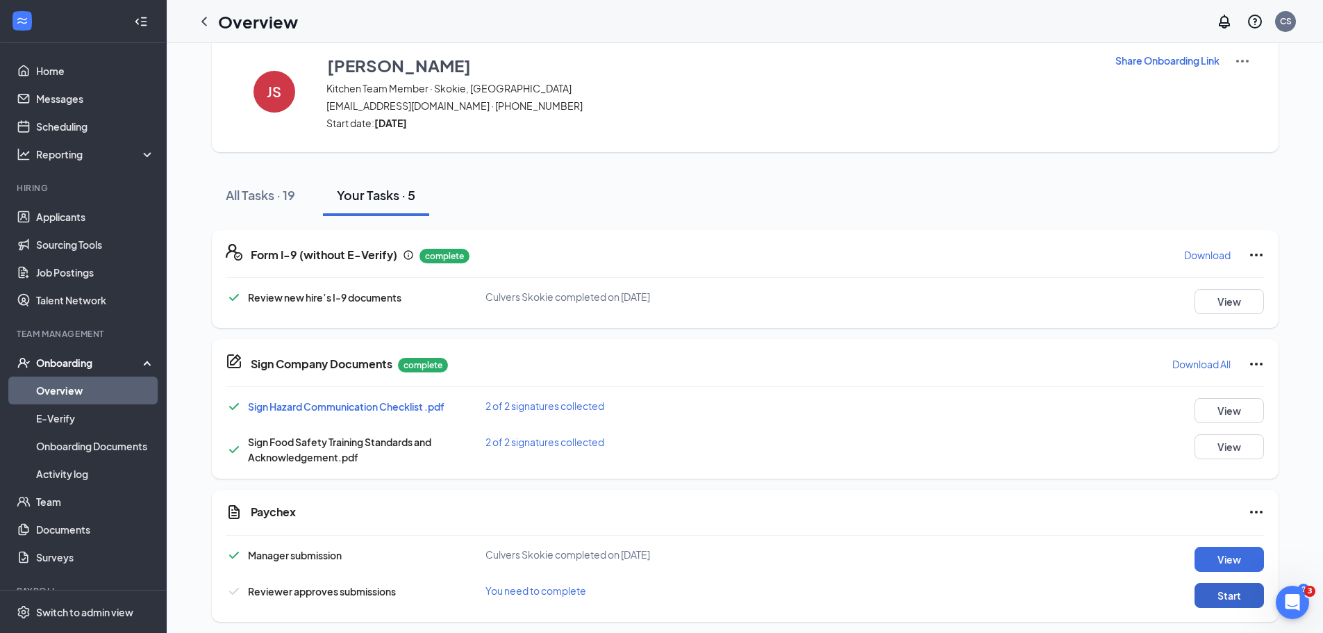
click at [1207, 602] on button "Start" at bounding box center [1228, 595] width 69 height 25
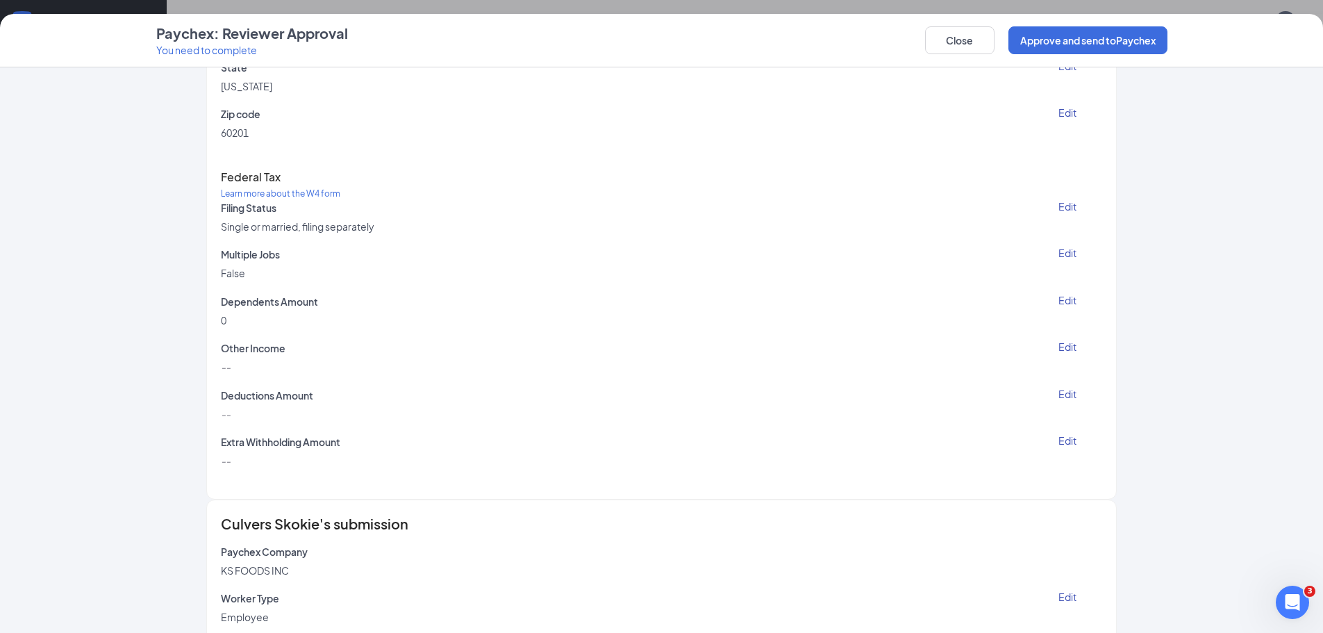
scroll to position [690, 0]
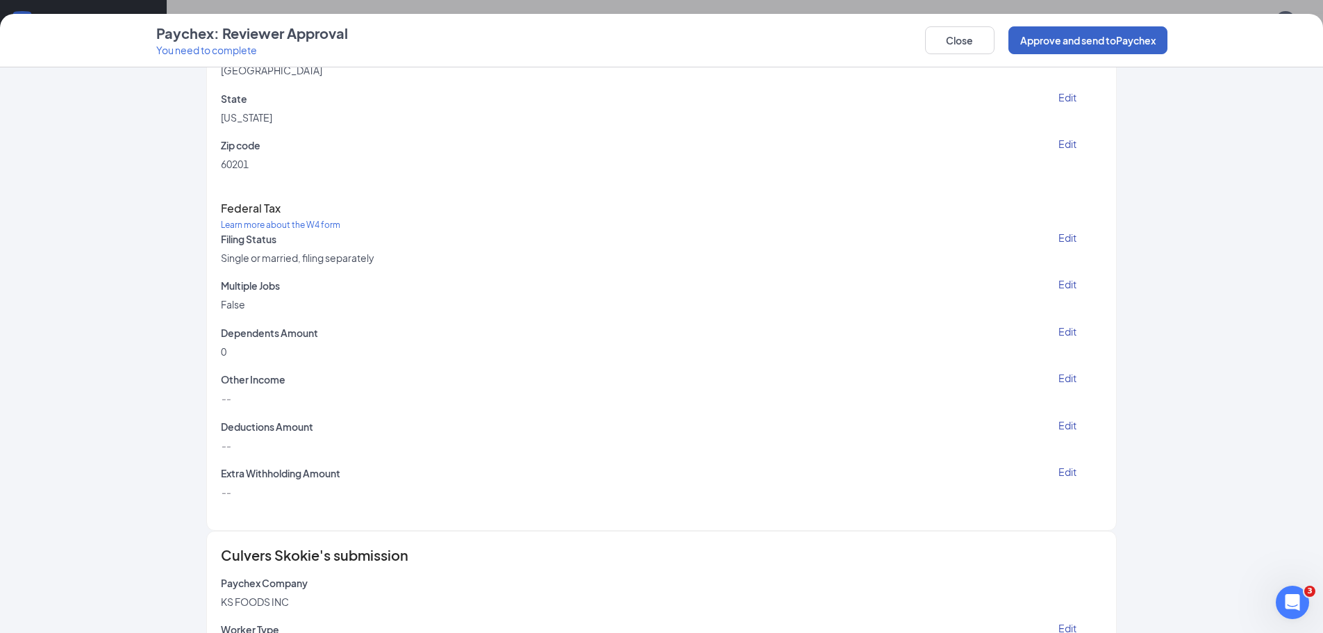
click at [1060, 29] on button "Approve and send to Paychex" at bounding box center [1087, 40] width 159 height 28
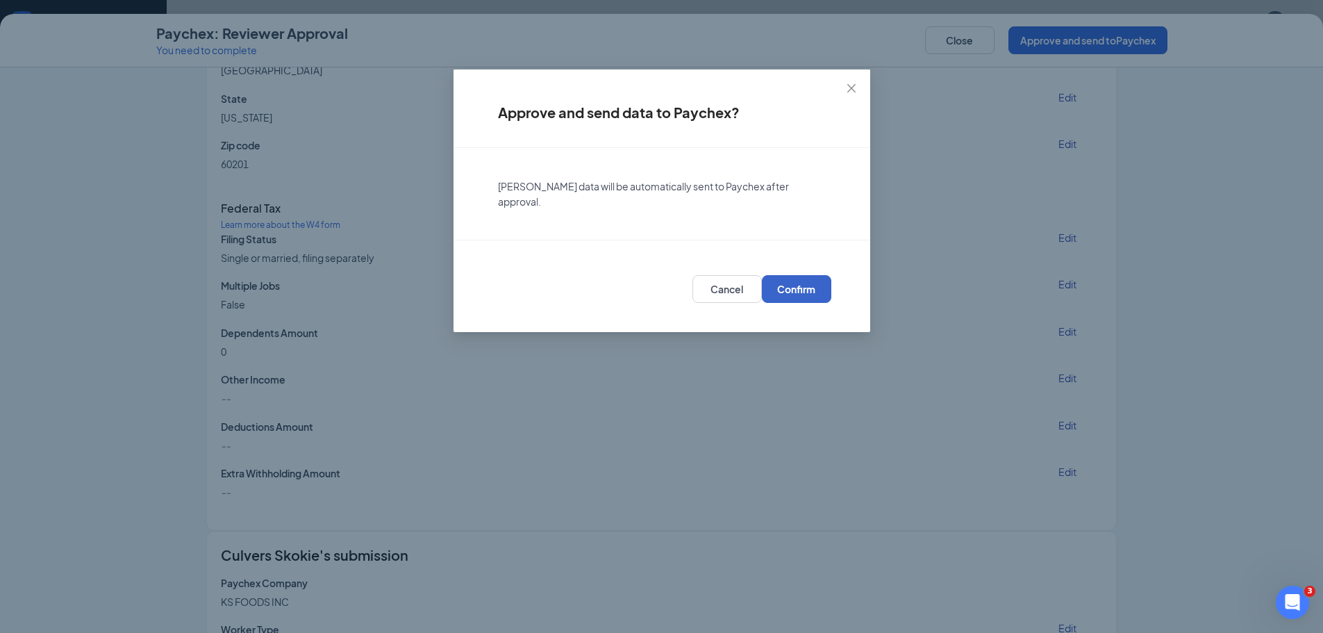
click at [804, 284] on span "Confirm" at bounding box center [796, 289] width 38 height 14
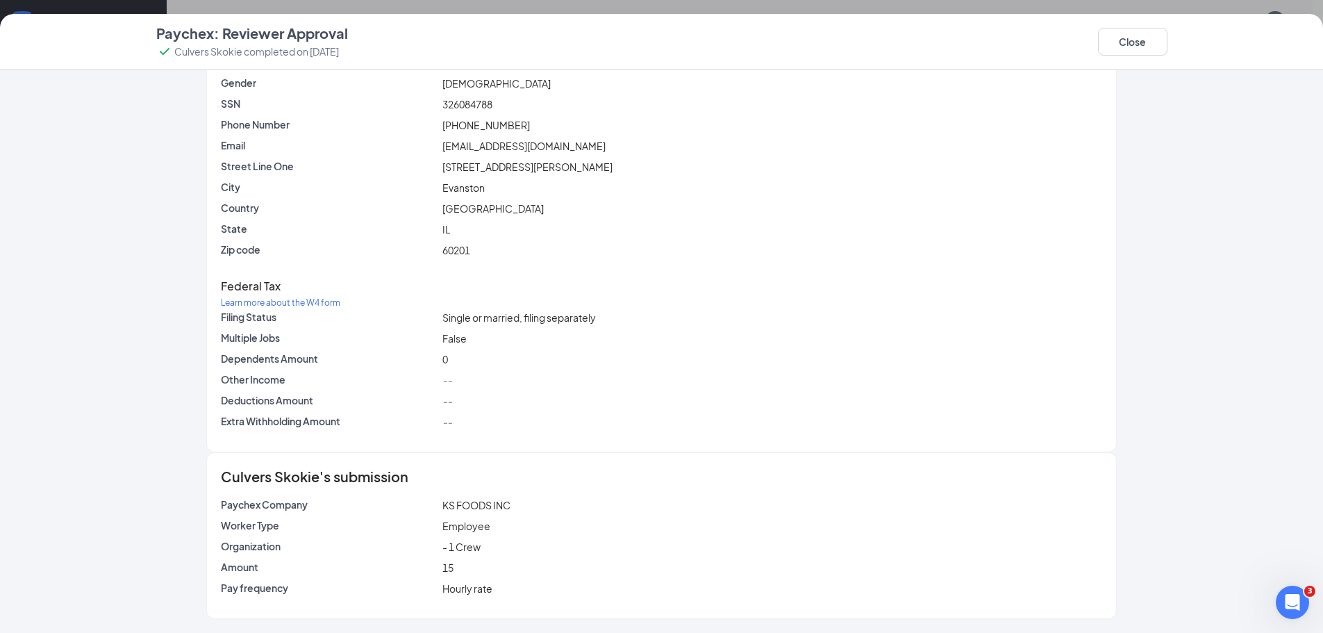
scroll to position [224, 0]
click at [1123, 42] on button "Close" at bounding box center [1132, 42] width 69 height 28
